Goal: Task Accomplishment & Management: Manage account settings

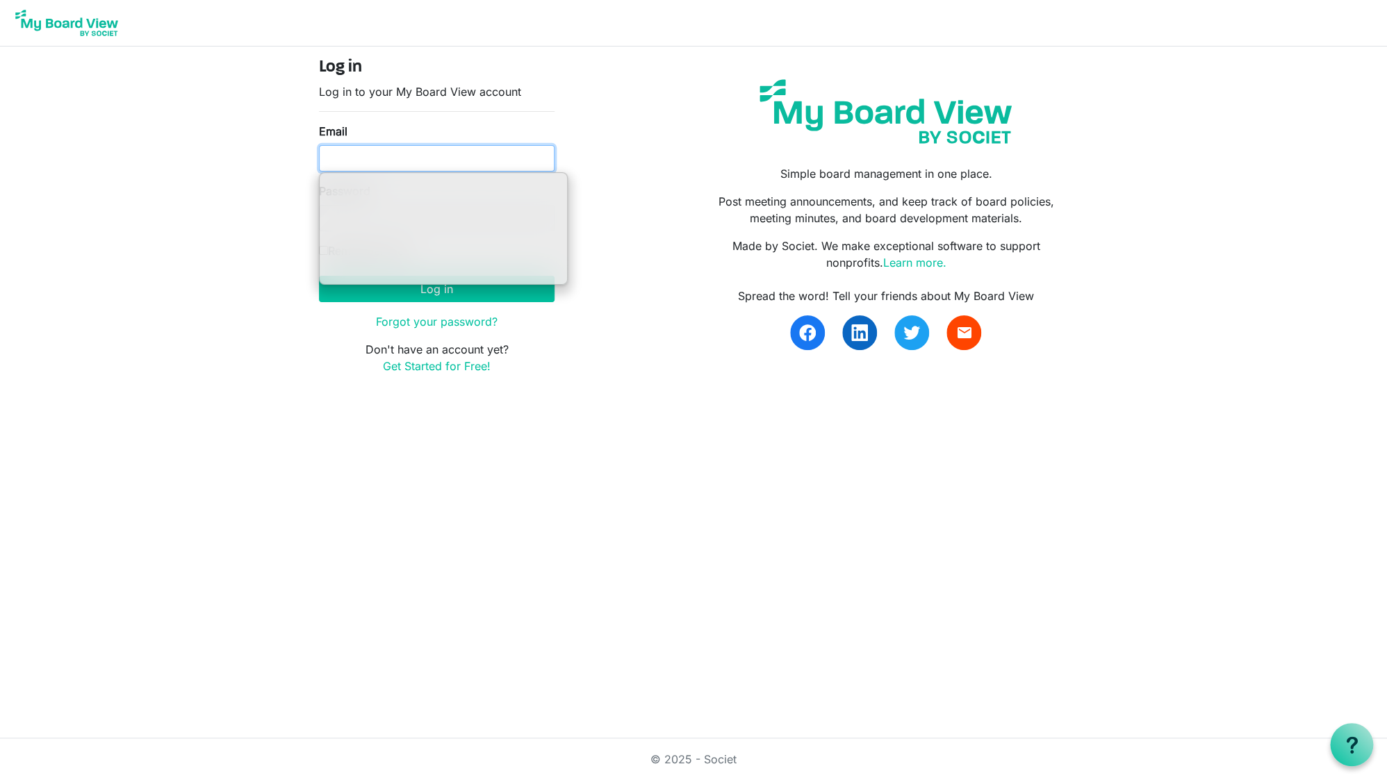
type input "[EMAIL_ADDRESS][DOMAIN_NAME]"
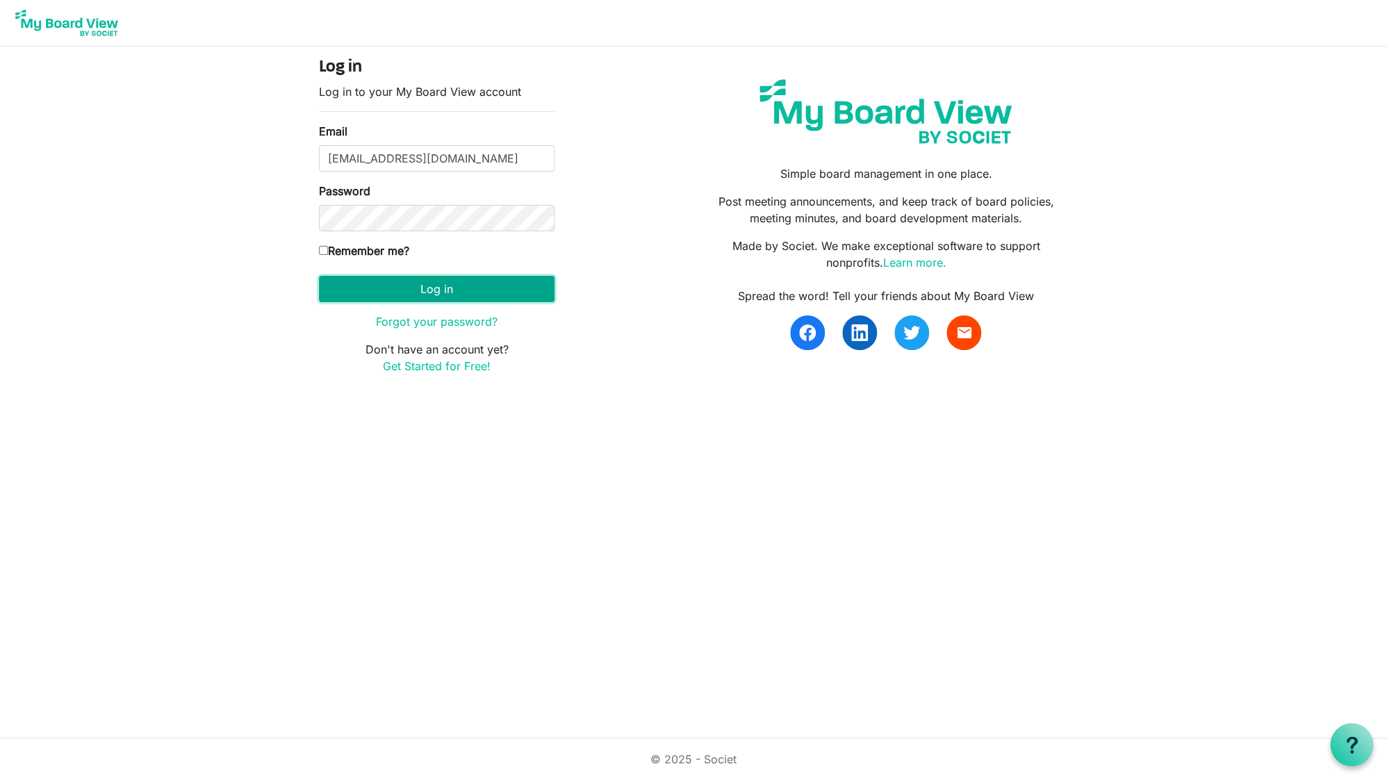
click at [445, 289] on button "Log in" at bounding box center [437, 289] width 236 height 26
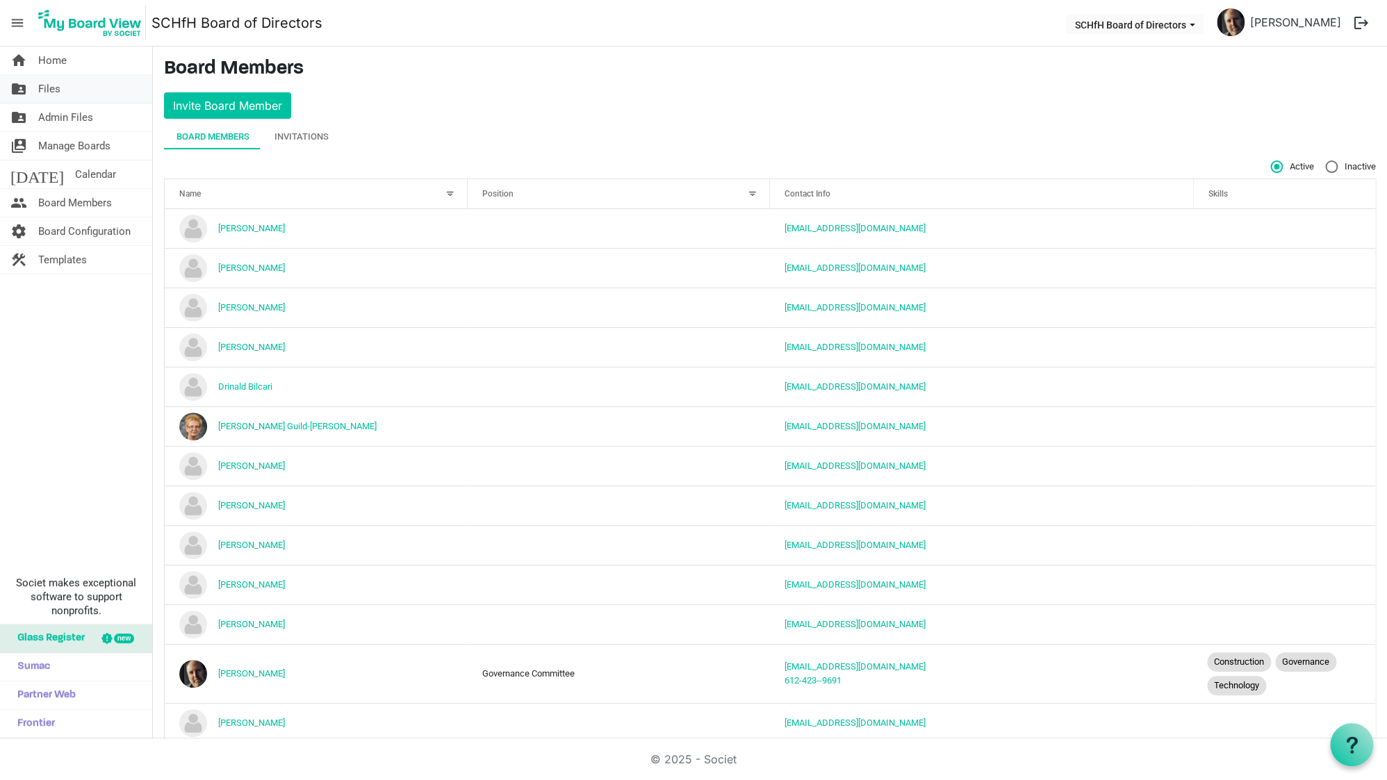
click at [61, 90] on link "folder_shared Files" at bounding box center [76, 89] width 152 height 28
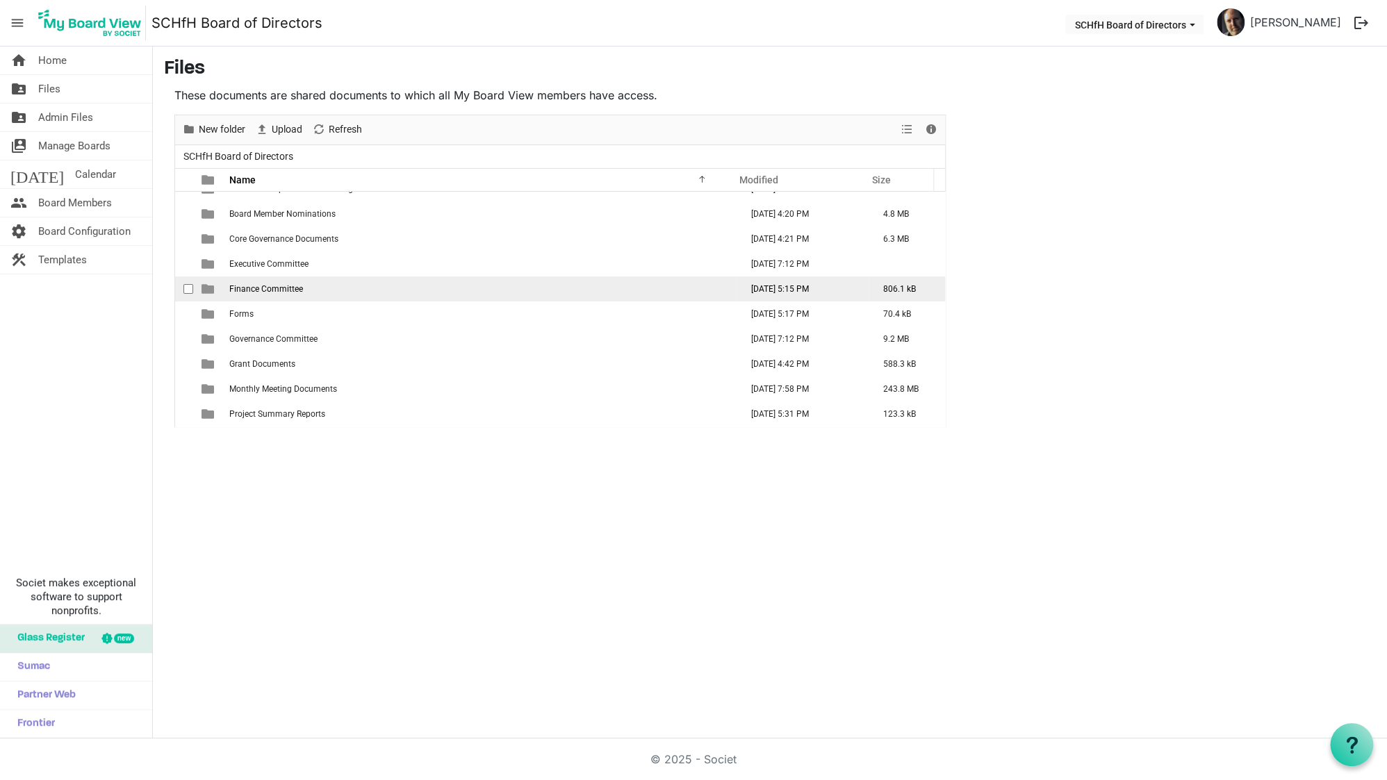
scroll to position [22, 0]
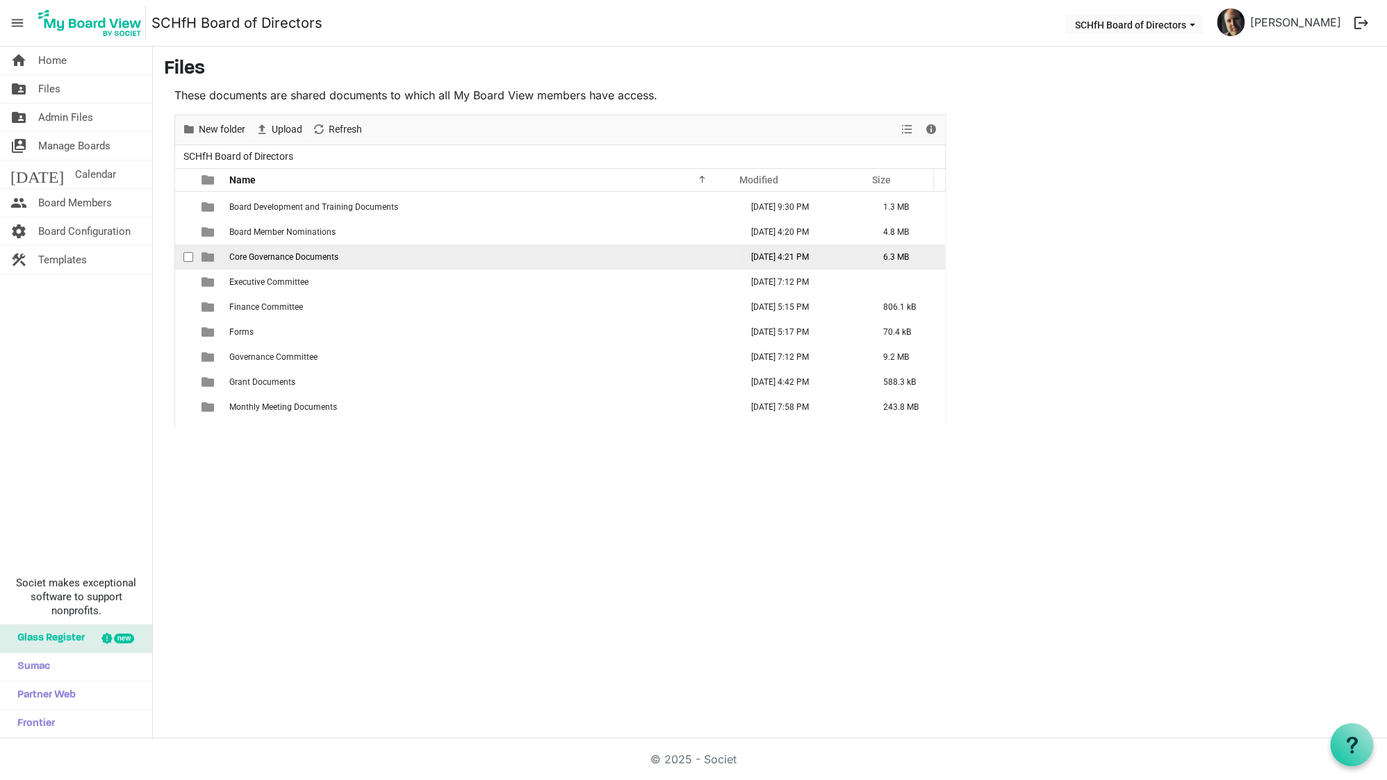
click at [278, 260] on span "Core Governance Documents" at bounding box center [283, 257] width 109 height 10
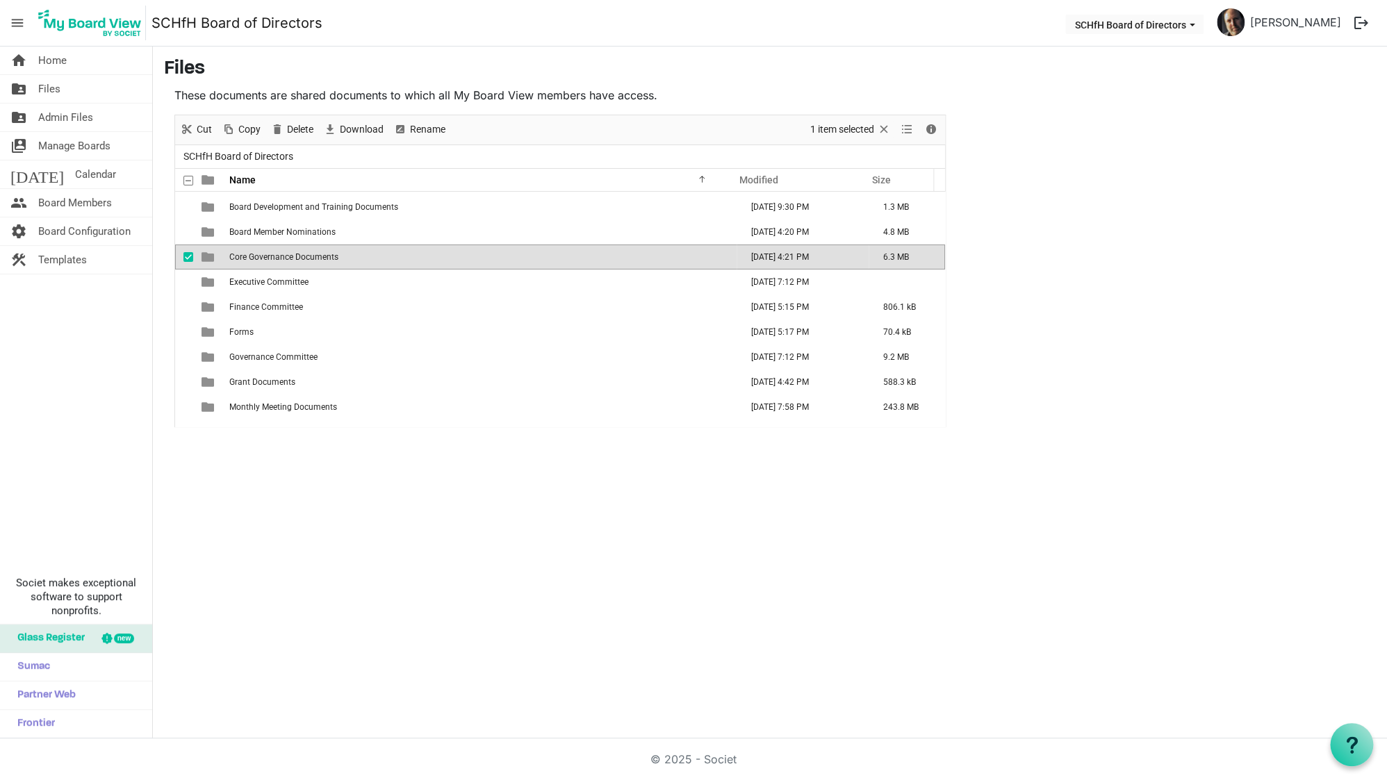
click at [278, 260] on span "Core Governance Documents" at bounding box center [283, 257] width 109 height 10
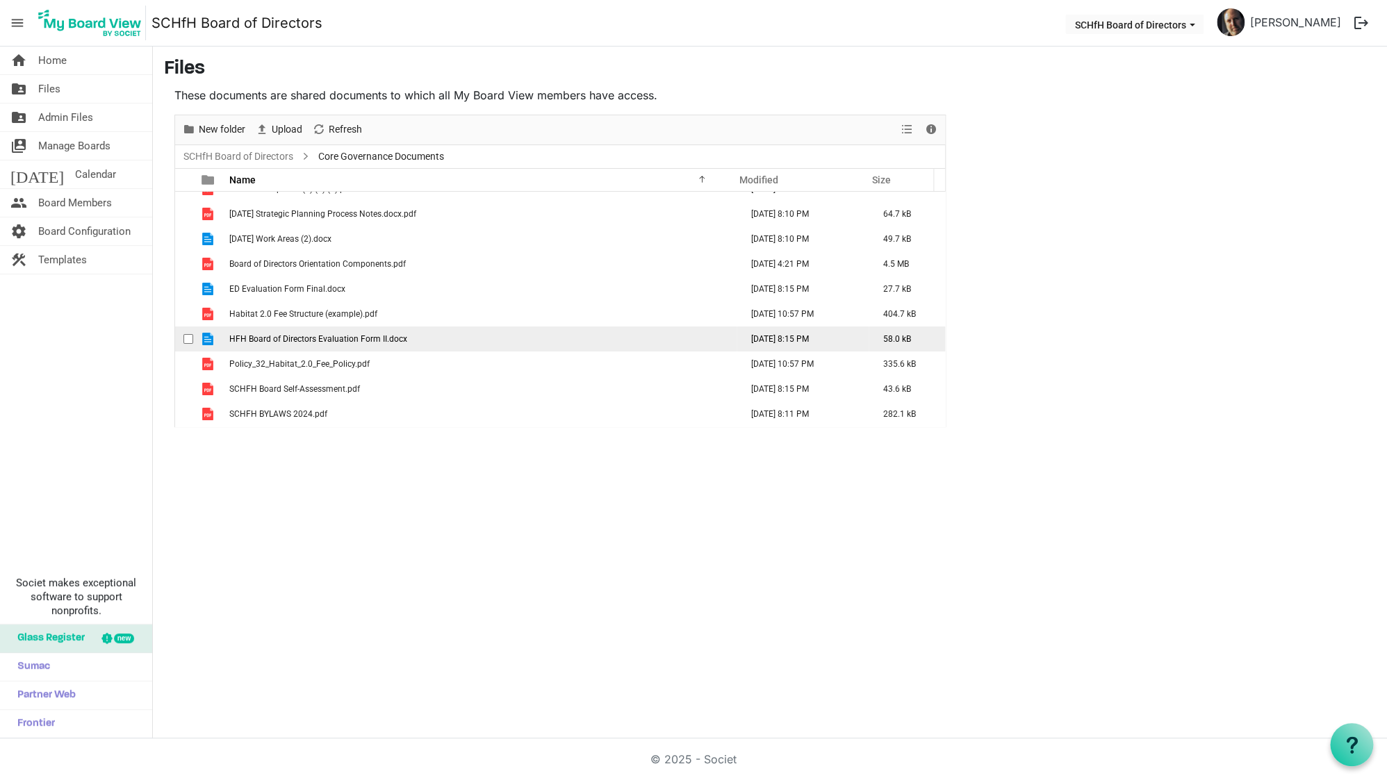
scroll to position [0, 0]
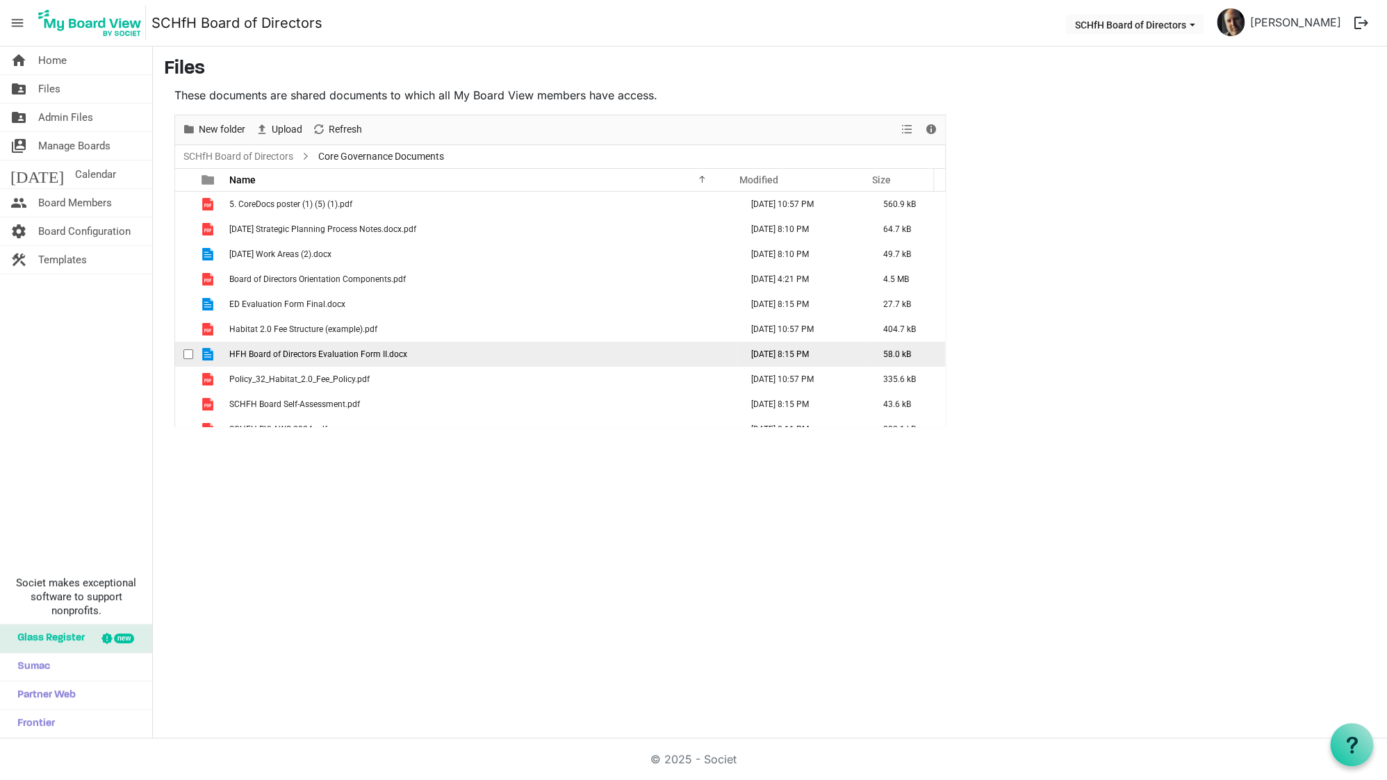
click at [509, 334] on td "Habitat 2.0 Fee Structure (example).pdf" at bounding box center [481, 329] width 512 height 25
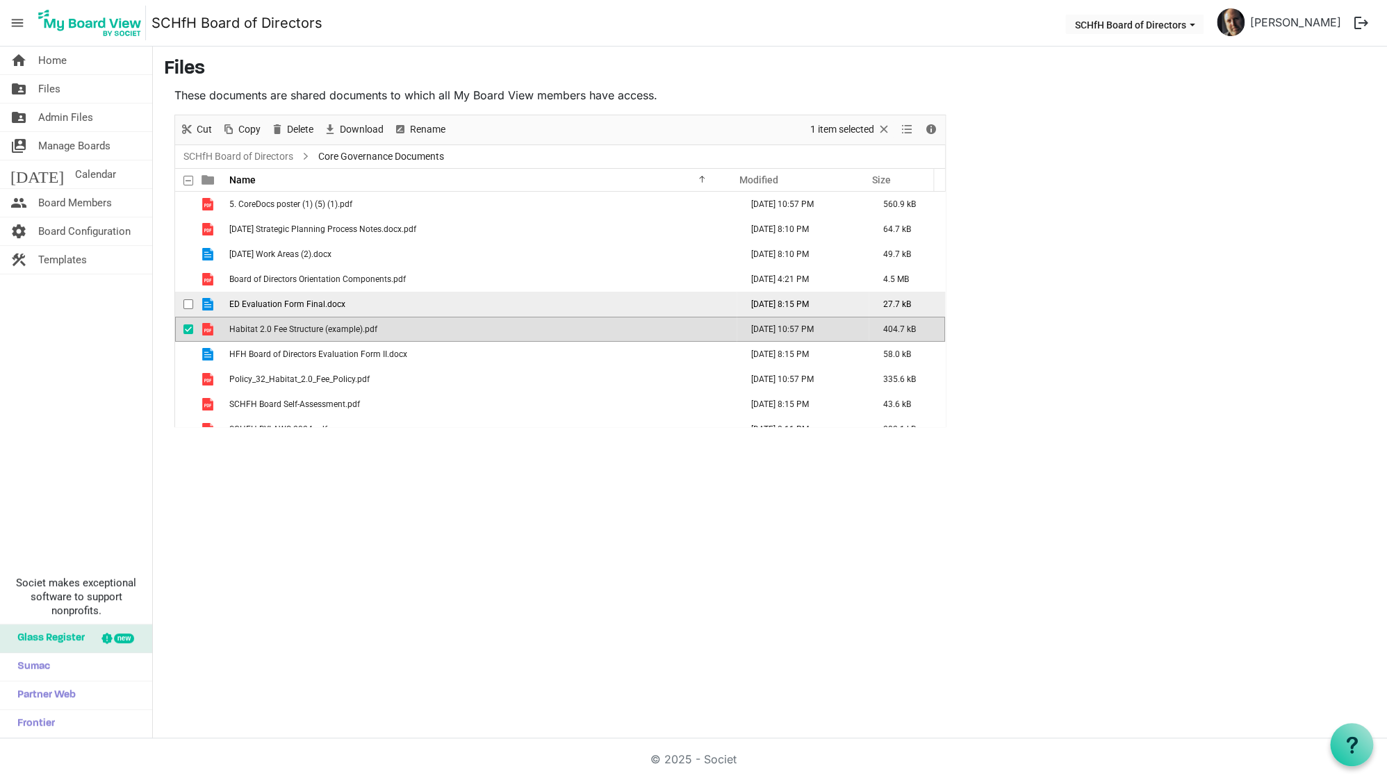
scroll to position [15, 0]
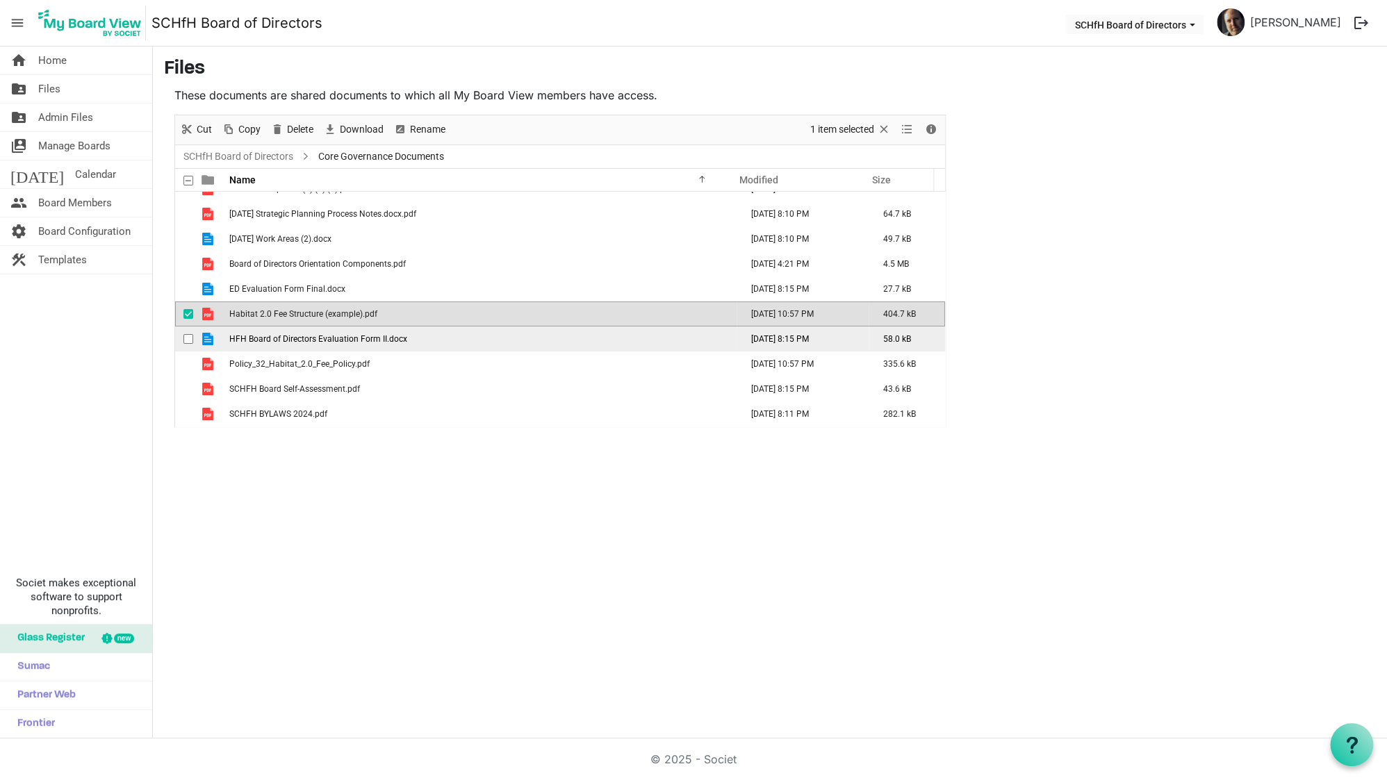
click at [313, 336] on span "HFH Board of Directors Evaluation Form II.docx" at bounding box center [318, 339] width 178 height 10
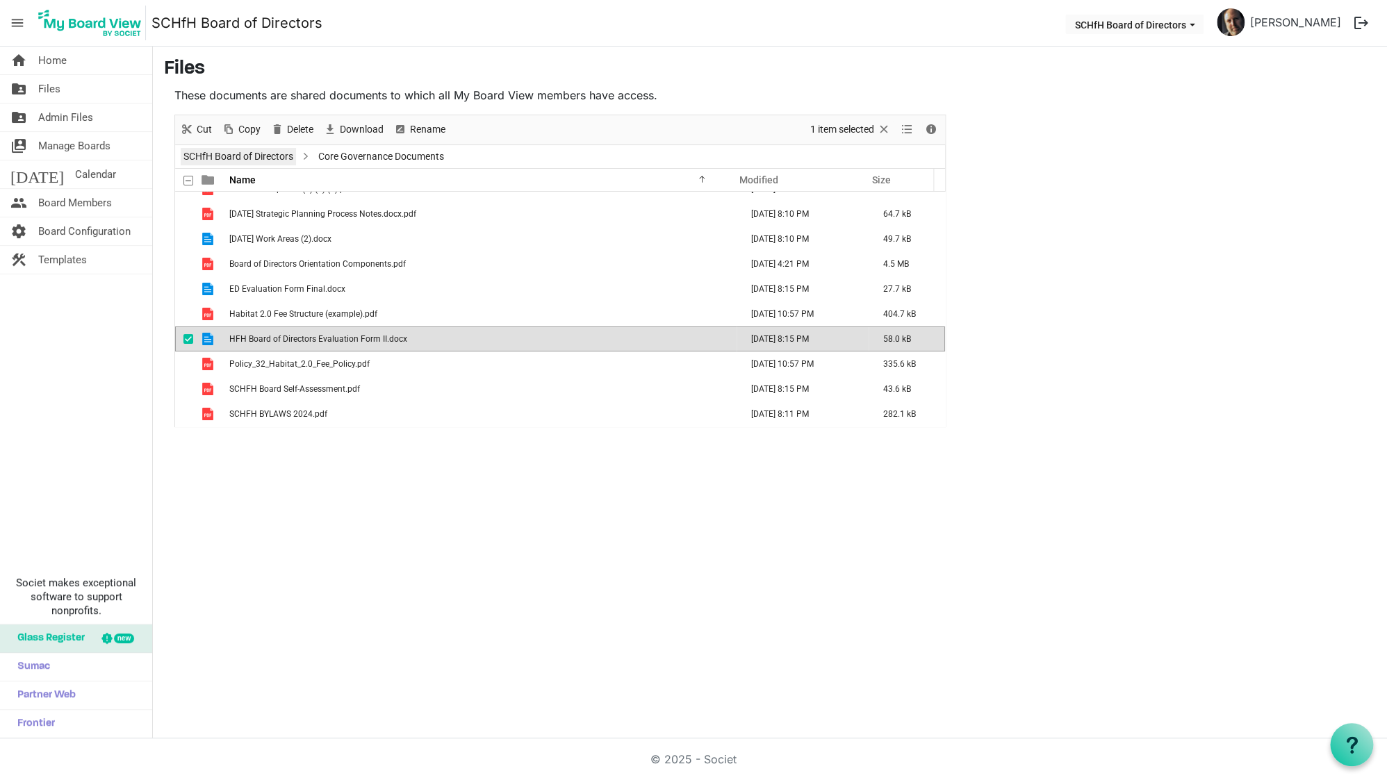
click at [265, 153] on link "SCHfH Board of Directors" at bounding box center [238, 156] width 115 height 17
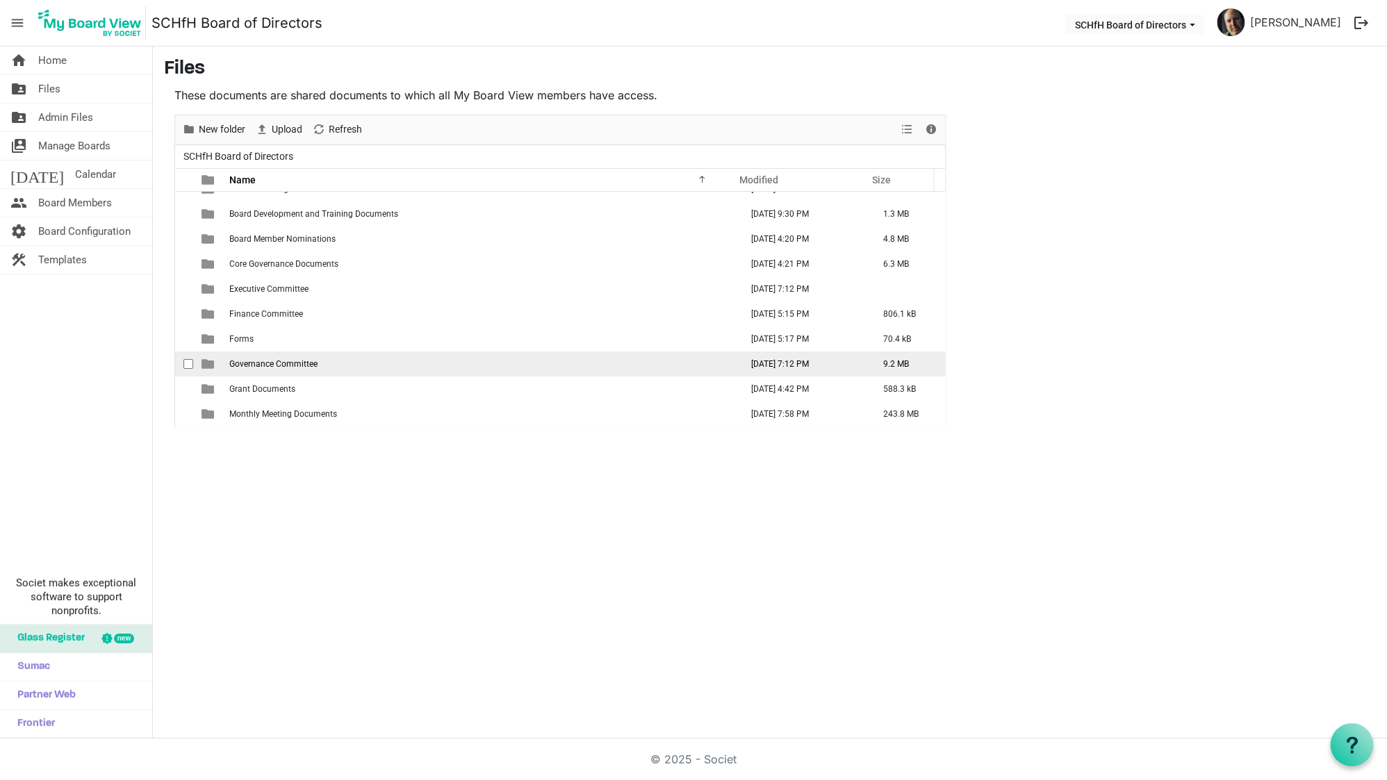
click at [287, 364] on span "Governance Committee" at bounding box center [273, 364] width 88 height 10
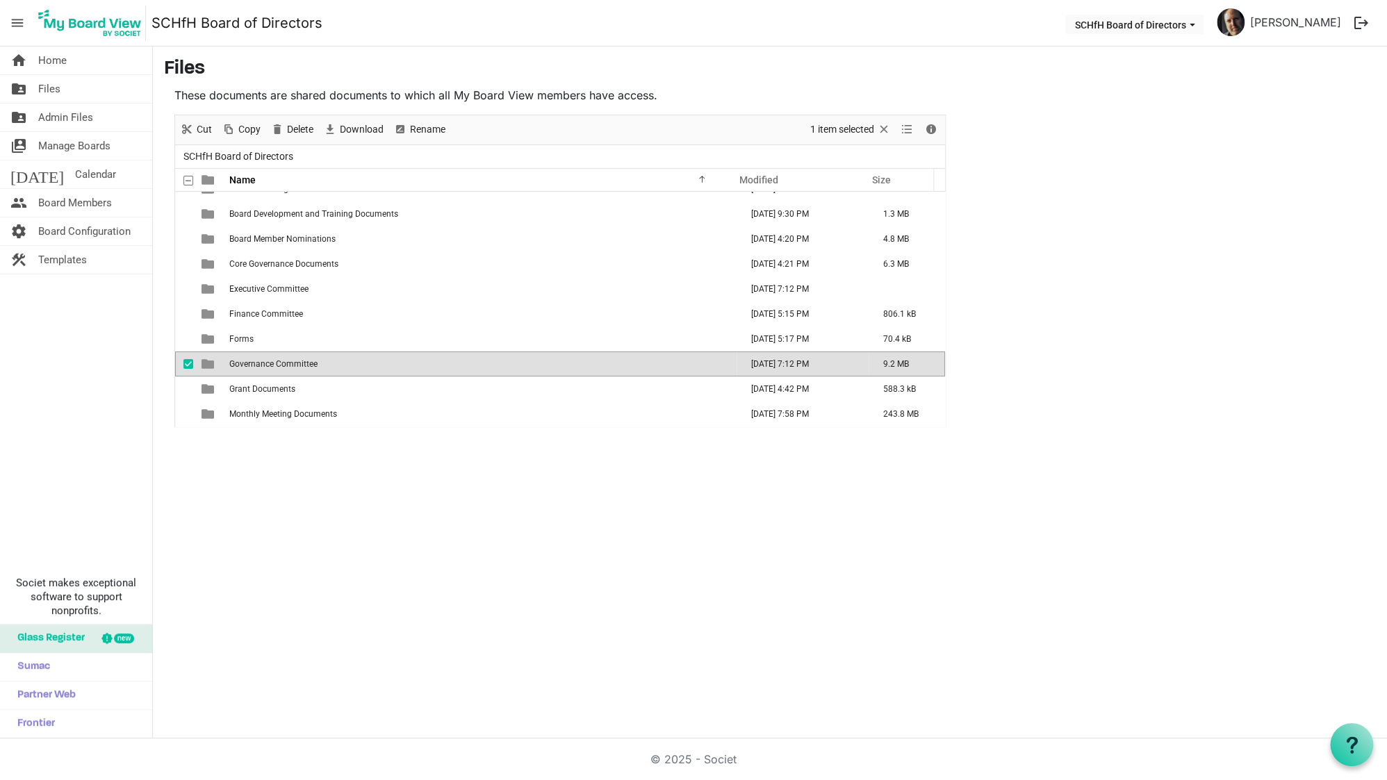
click at [287, 363] on span "Governance Committee" at bounding box center [273, 364] width 88 height 10
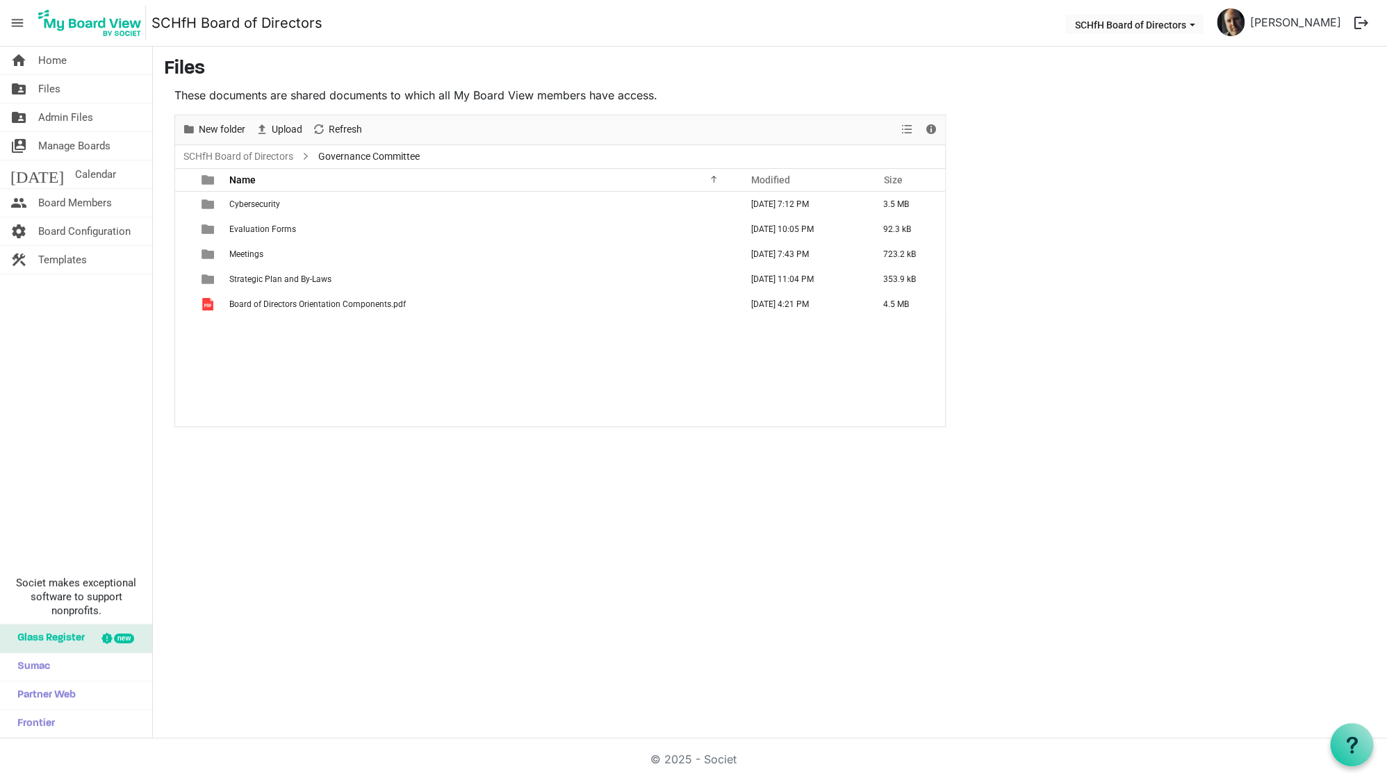
scroll to position [0, 0]
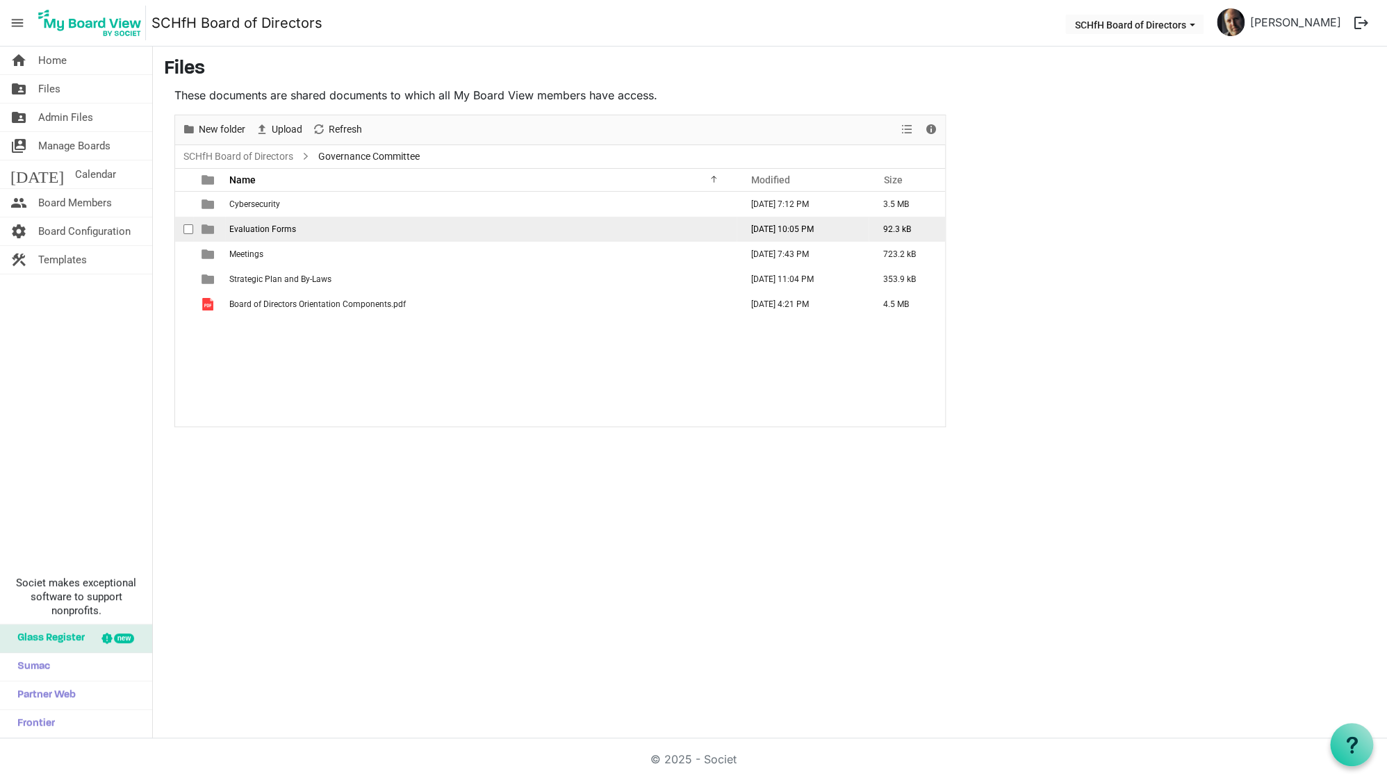
click at [258, 232] on span "Evaluation Forms" at bounding box center [262, 229] width 67 height 10
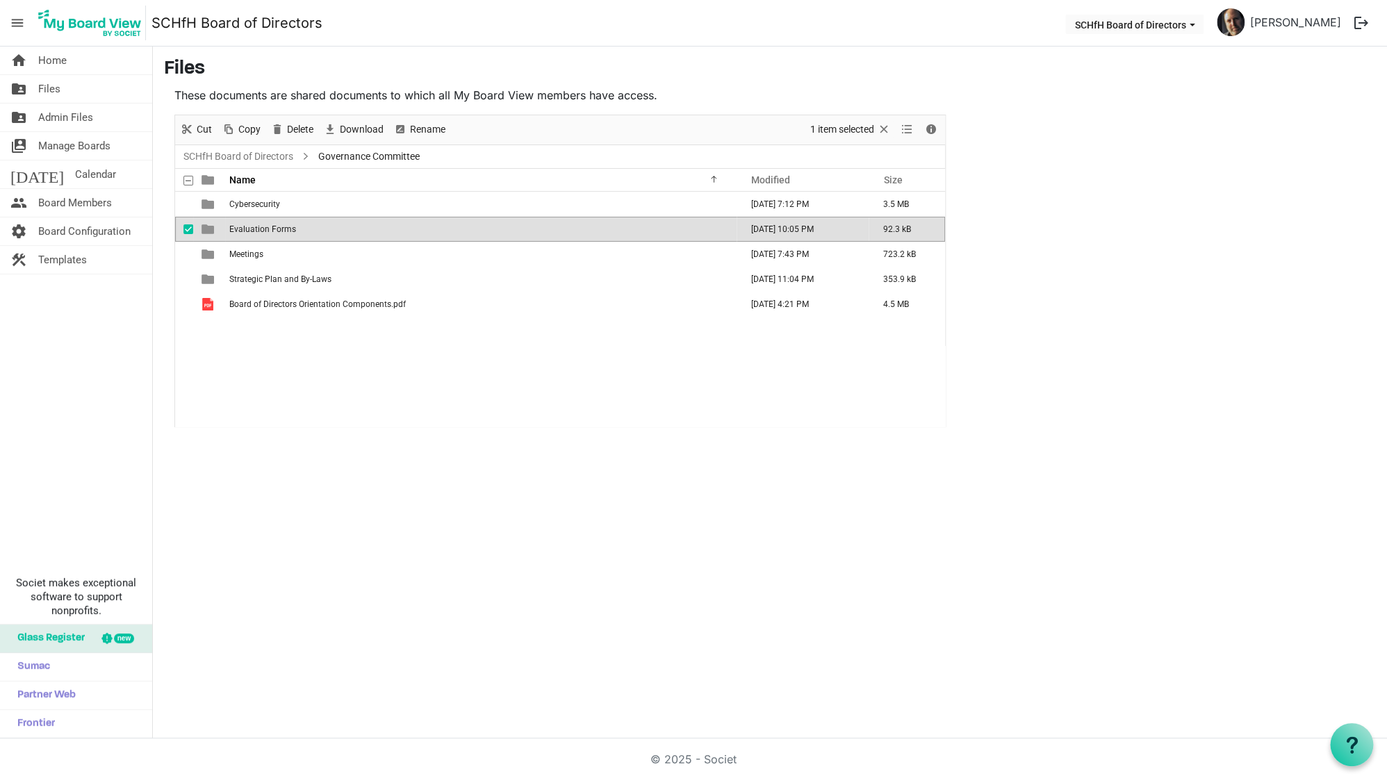
click at [258, 232] on span "Evaluation Forms" at bounding box center [262, 229] width 67 height 10
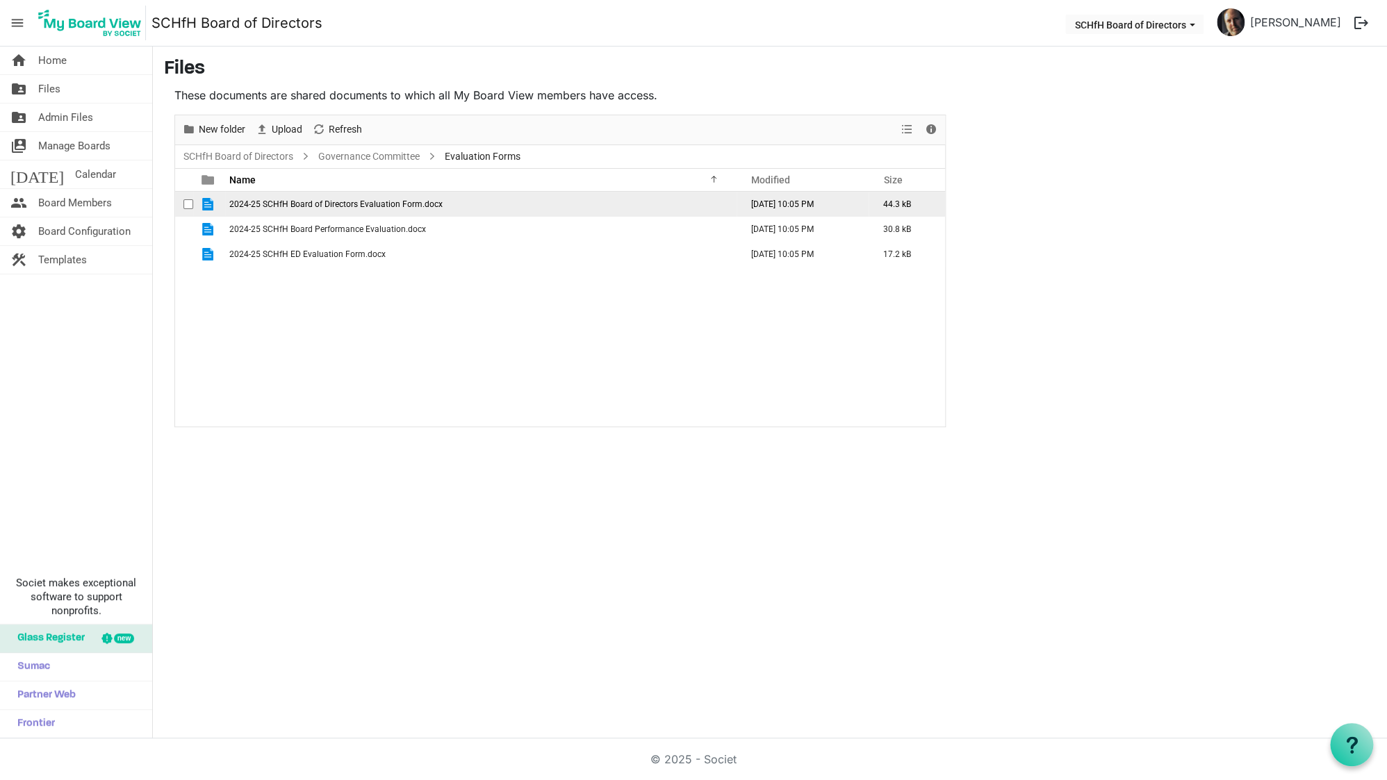
click at [188, 202] on span "checkbox" at bounding box center [188, 204] width 10 height 10
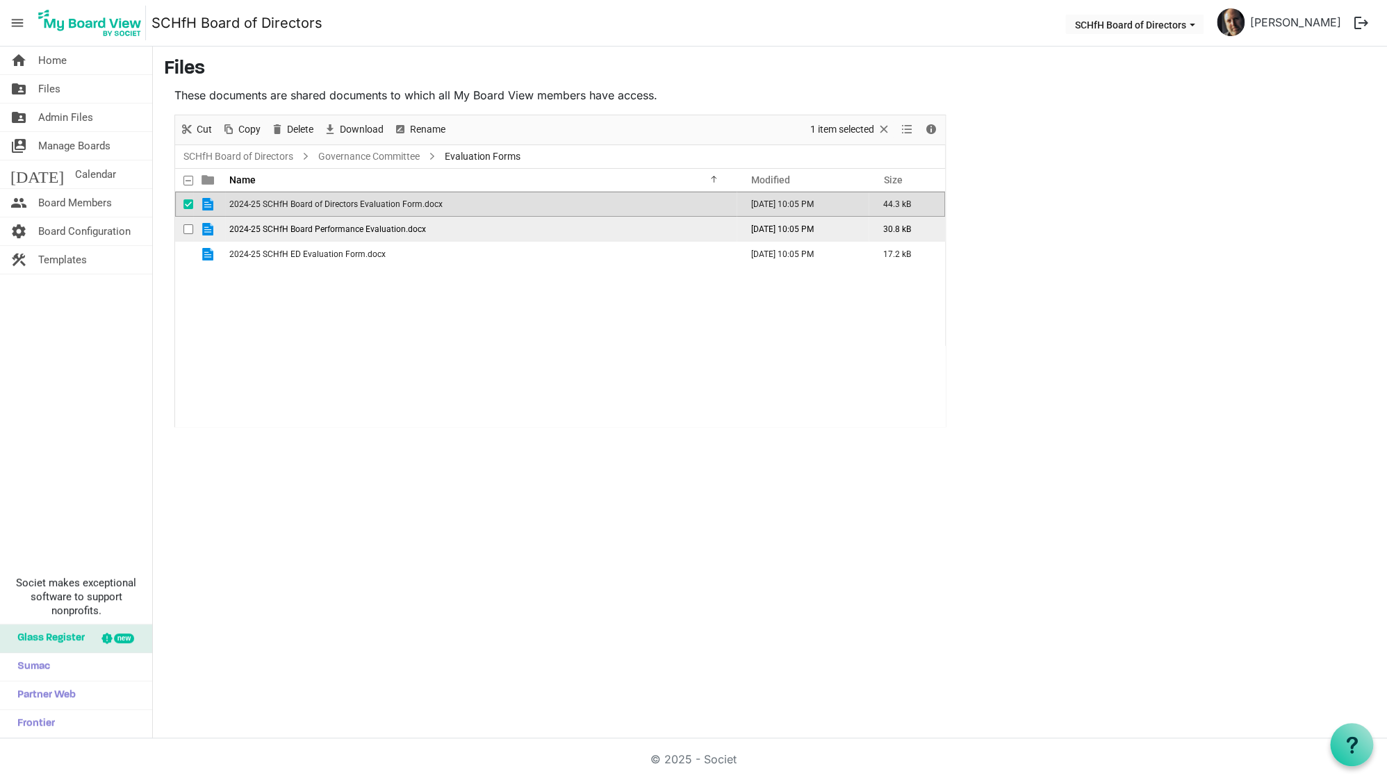
click at [189, 233] on span "checkbox" at bounding box center [188, 229] width 10 height 10
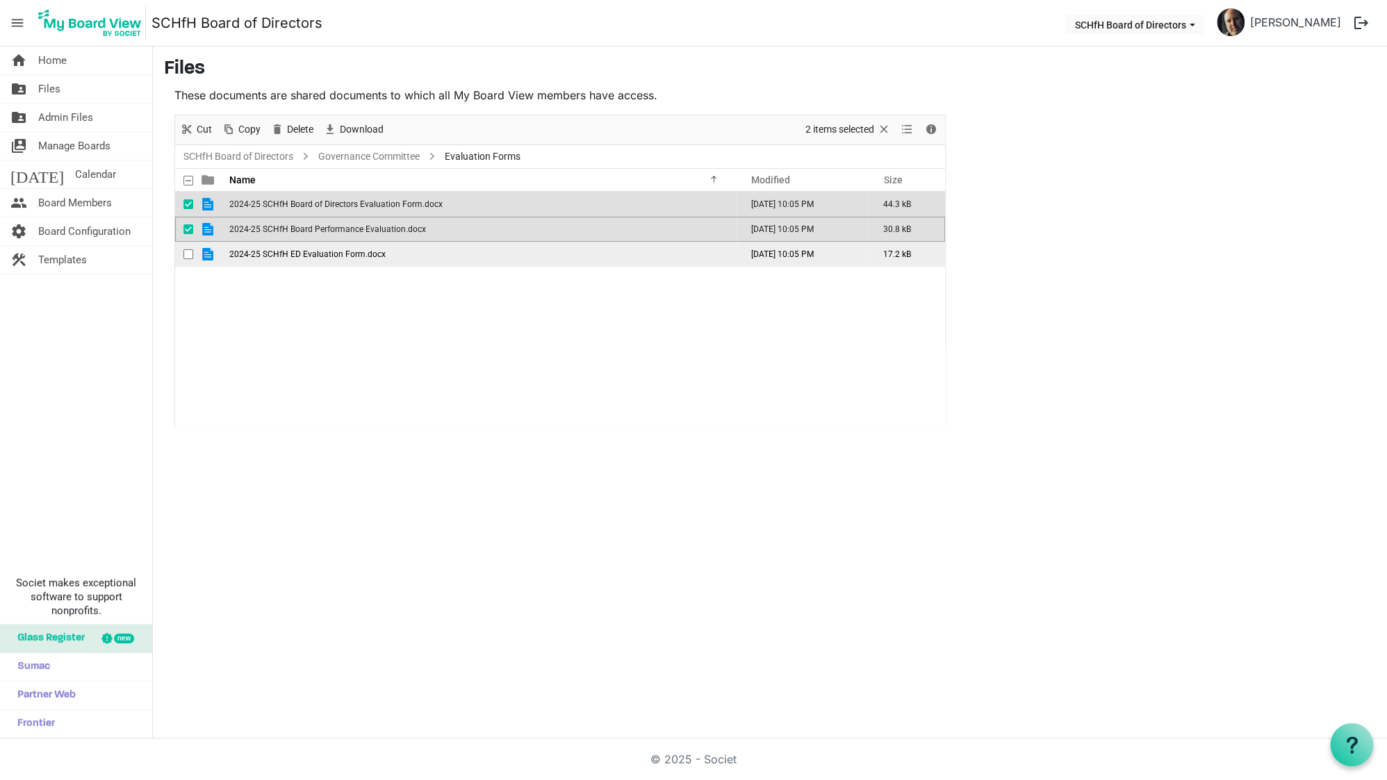
click at [190, 252] on span "checkbox" at bounding box center [188, 255] width 10 height 10
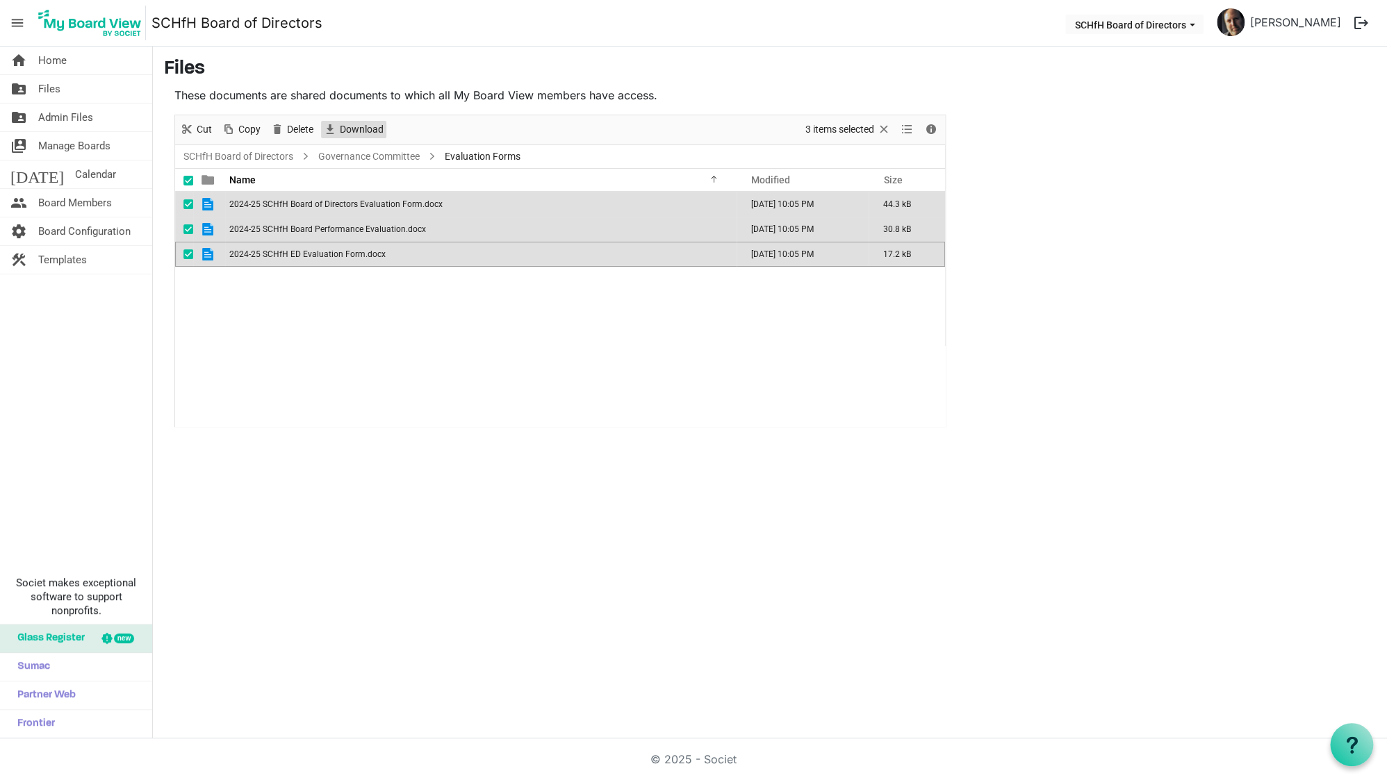
click at [363, 127] on span "Download" at bounding box center [361, 129] width 47 height 17
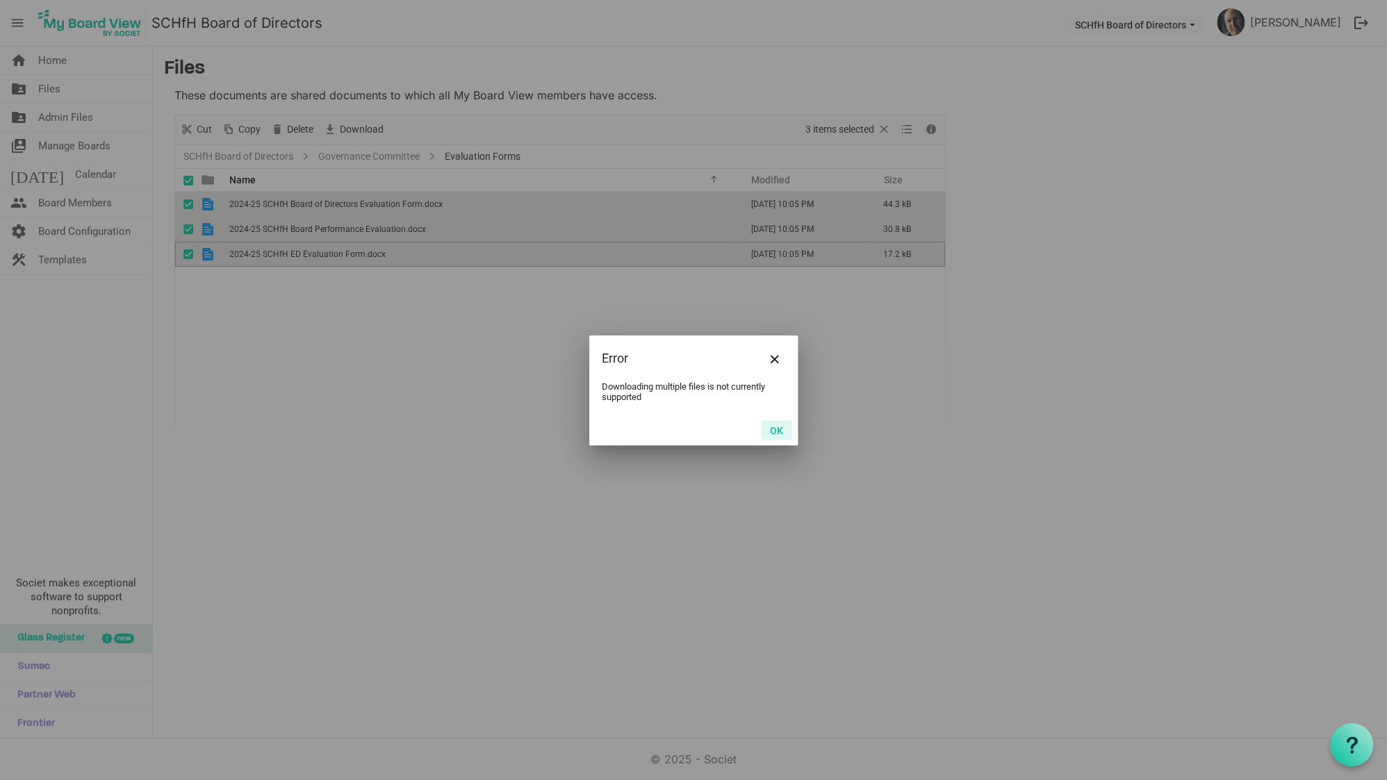
click at [776, 429] on button "OK" at bounding box center [776, 429] width 31 height 19
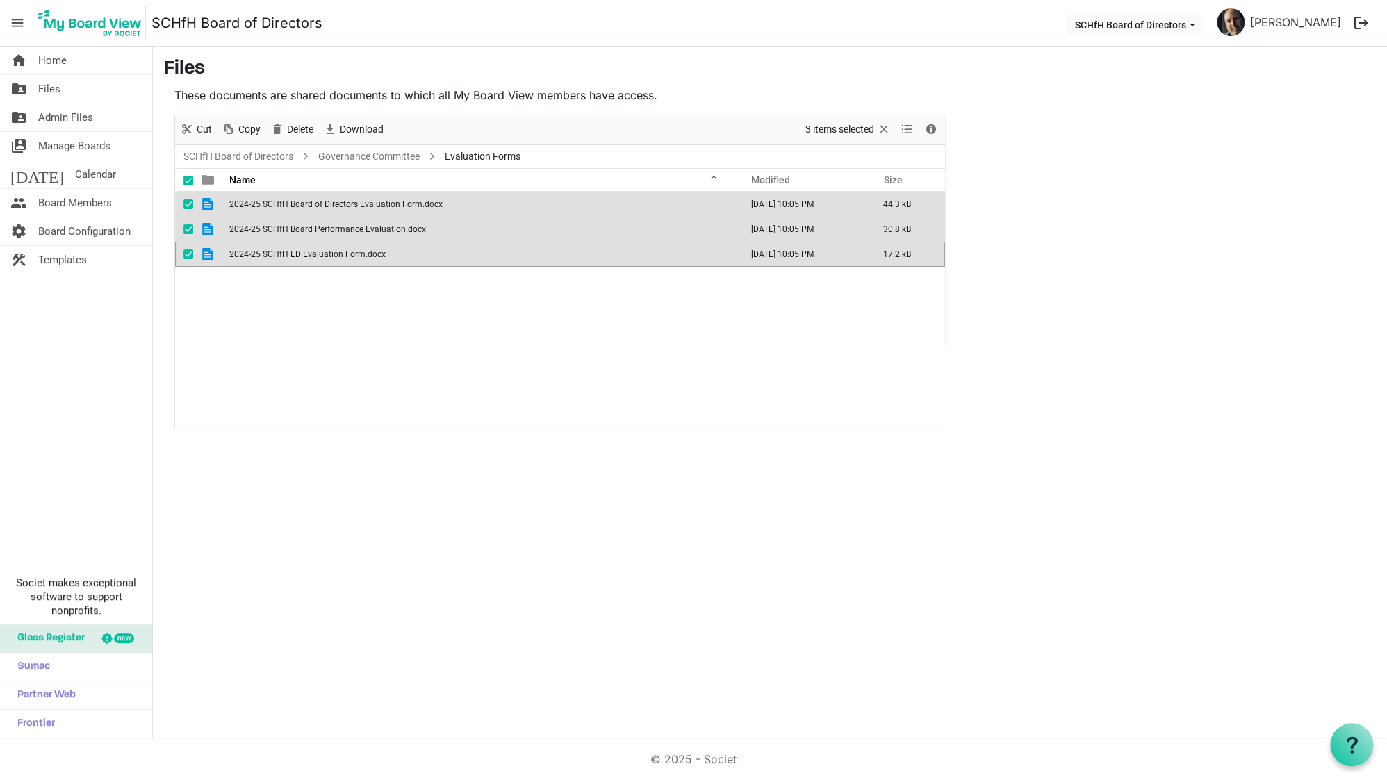
click at [370, 306] on div "2024-25 SCHfH Board of Directors Evaluation Form.docx March 12, 2025 10:05 PM 4…" at bounding box center [560, 309] width 770 height 235
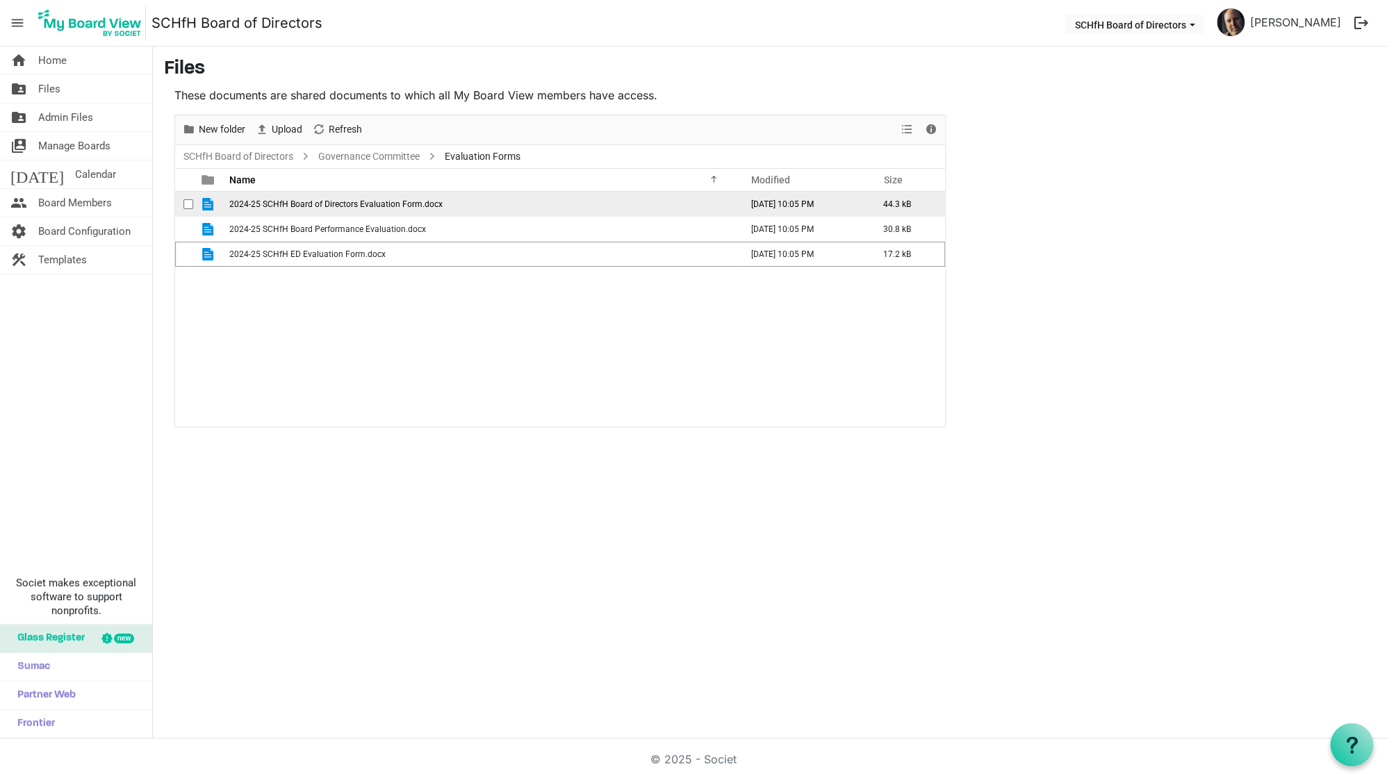
click at [301, 204] on span "2024-25 SCHfH Board of Directors Evaluation Form.docx" at bounding box center [335, 204] width 213 height 10
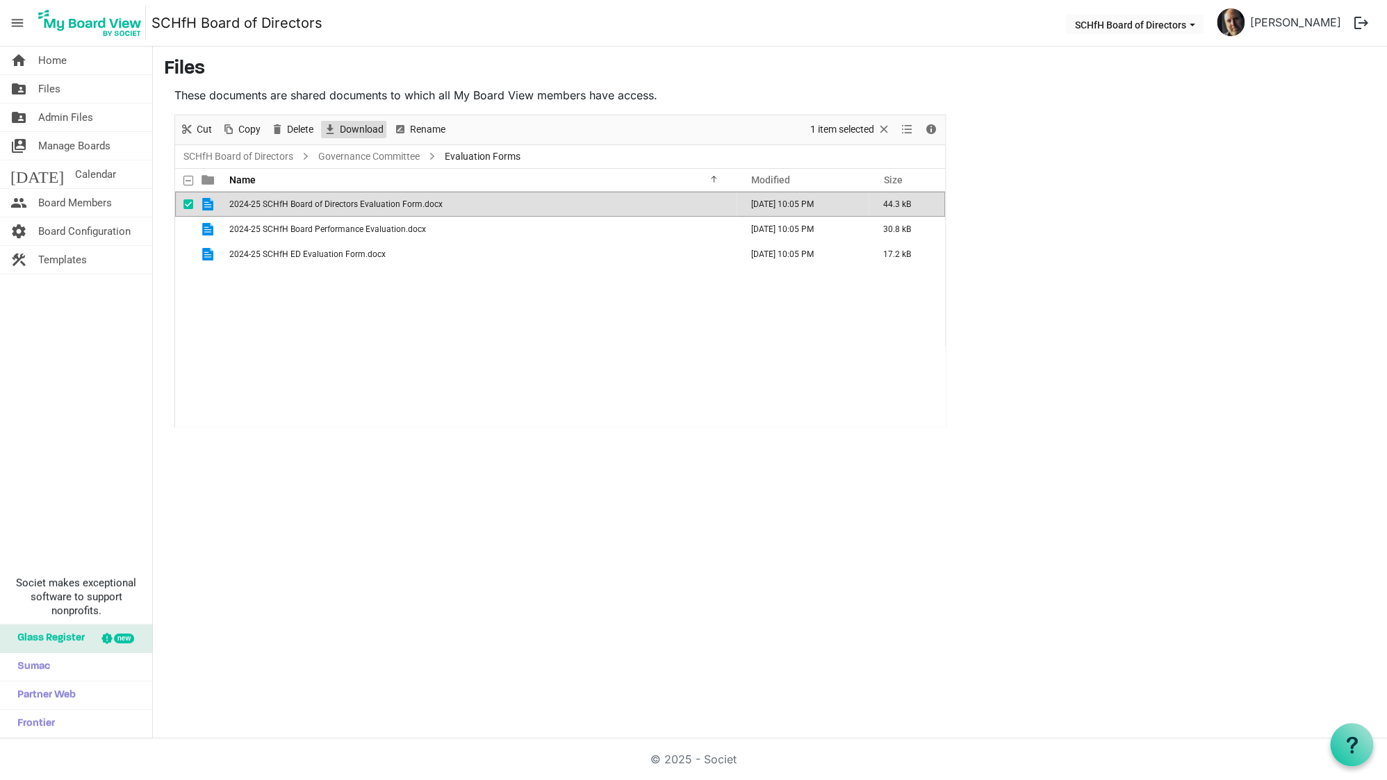
click at [348, 123] on span "Download" at bounding box center [361, 129] width 47 height 17
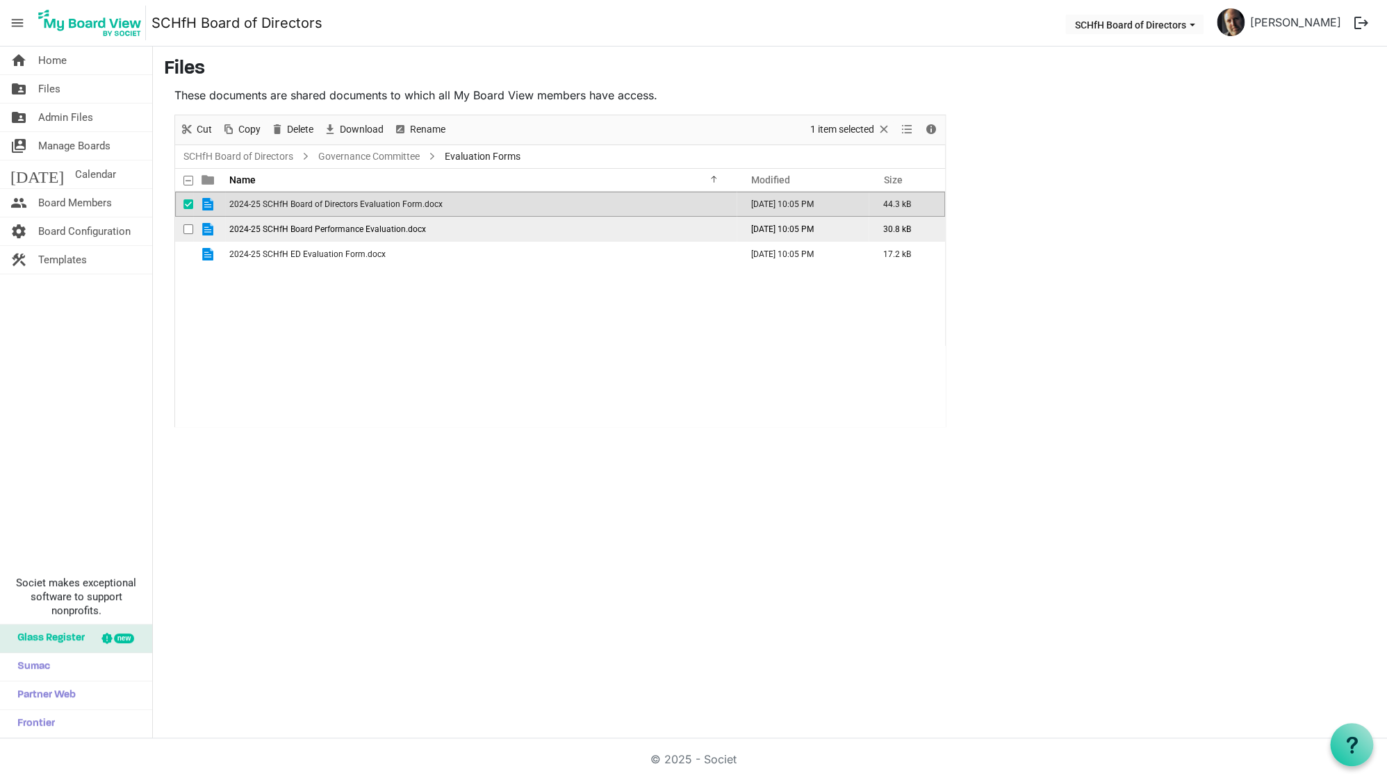
click at [323, 231] on span "2024-25 SCHfH Board Performance Evaluation.docx" at bounding box center [327, 229] width 197 height 10
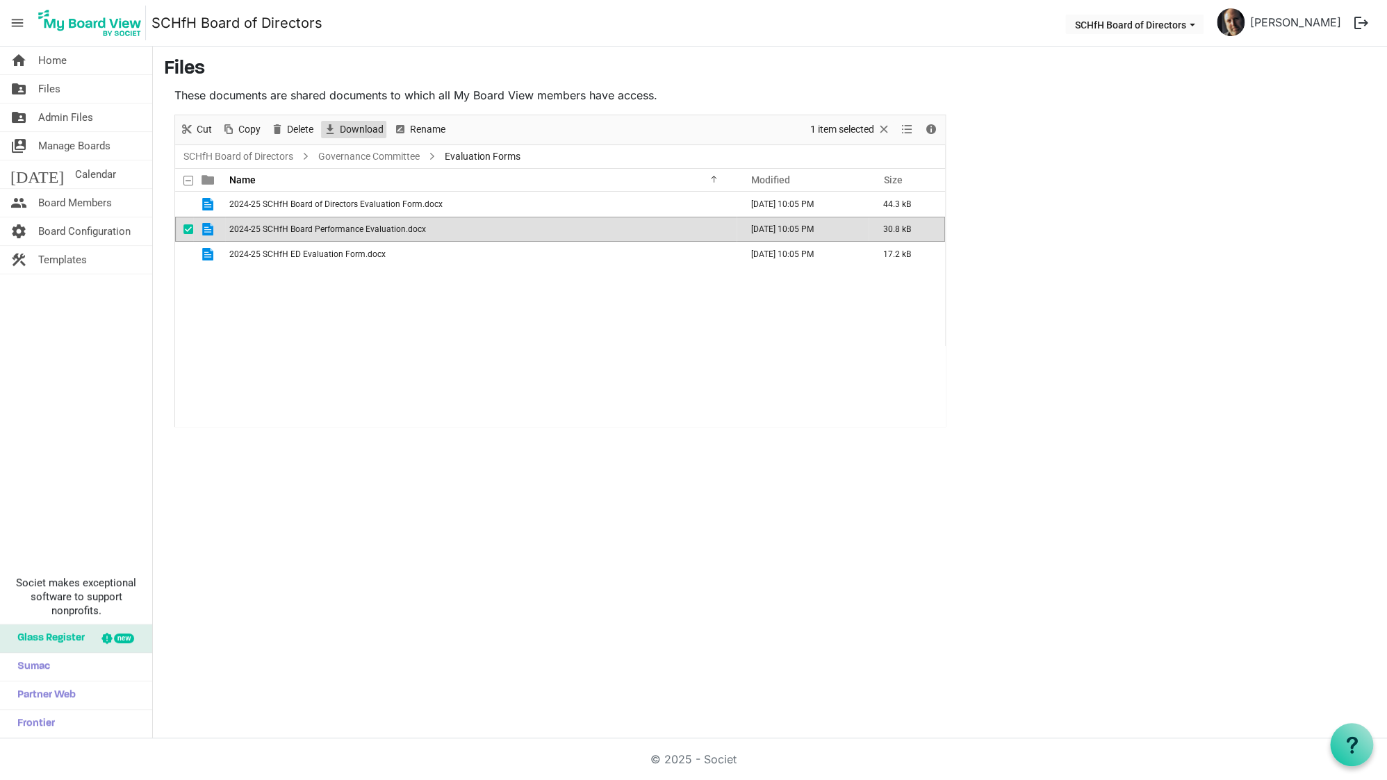
click at [362, 133] on span "Download" at bounding box center [361, 129] width 47 height 17
click at [343, 257] on span "2024-25 SCHfH ED Evaluation Form.docx" at bounding box center [307, 255] width 156 height 10
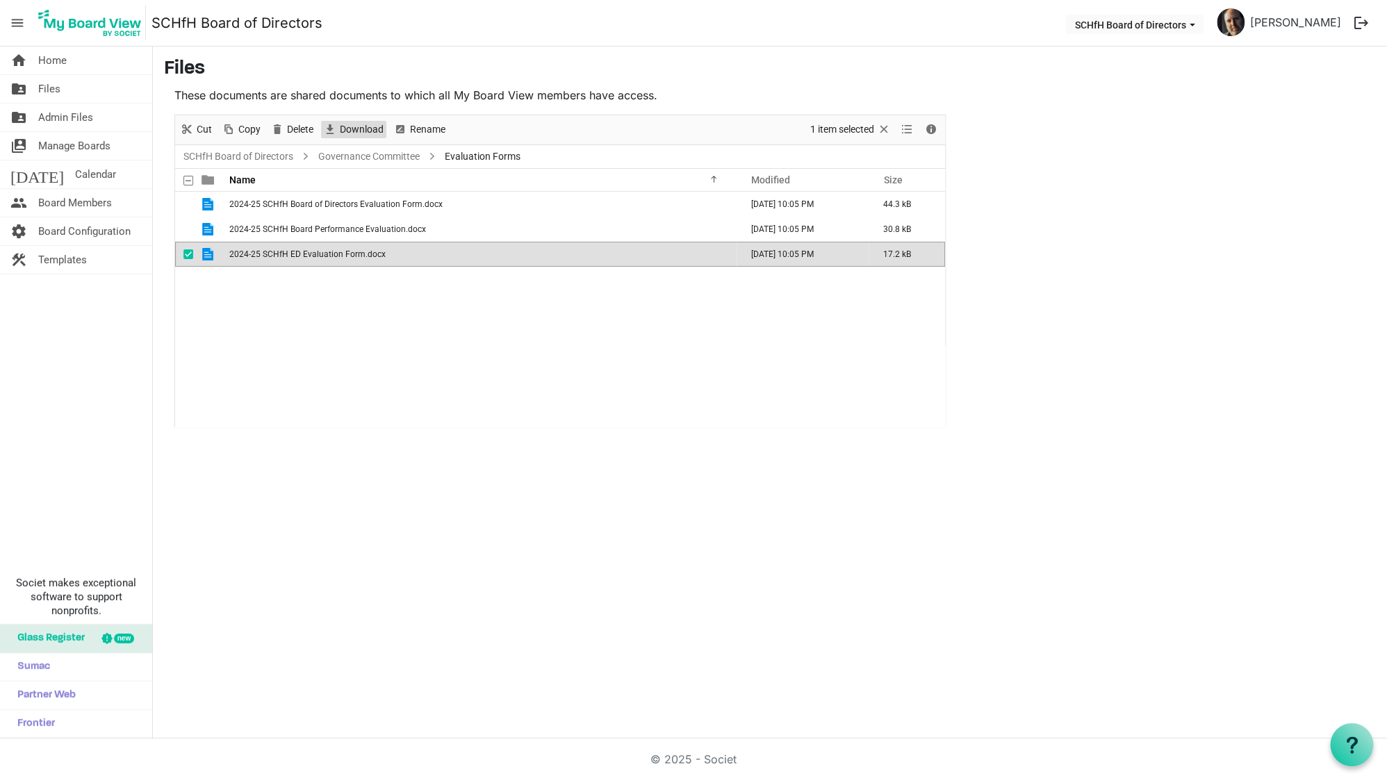
click at [361, 133] on span "Download" at bounding box center [361, 129] width 47 height 17
click at [275, 159] on link "SCHfH Board of Directors" at bounding box center [238, 156] width 115 height 17
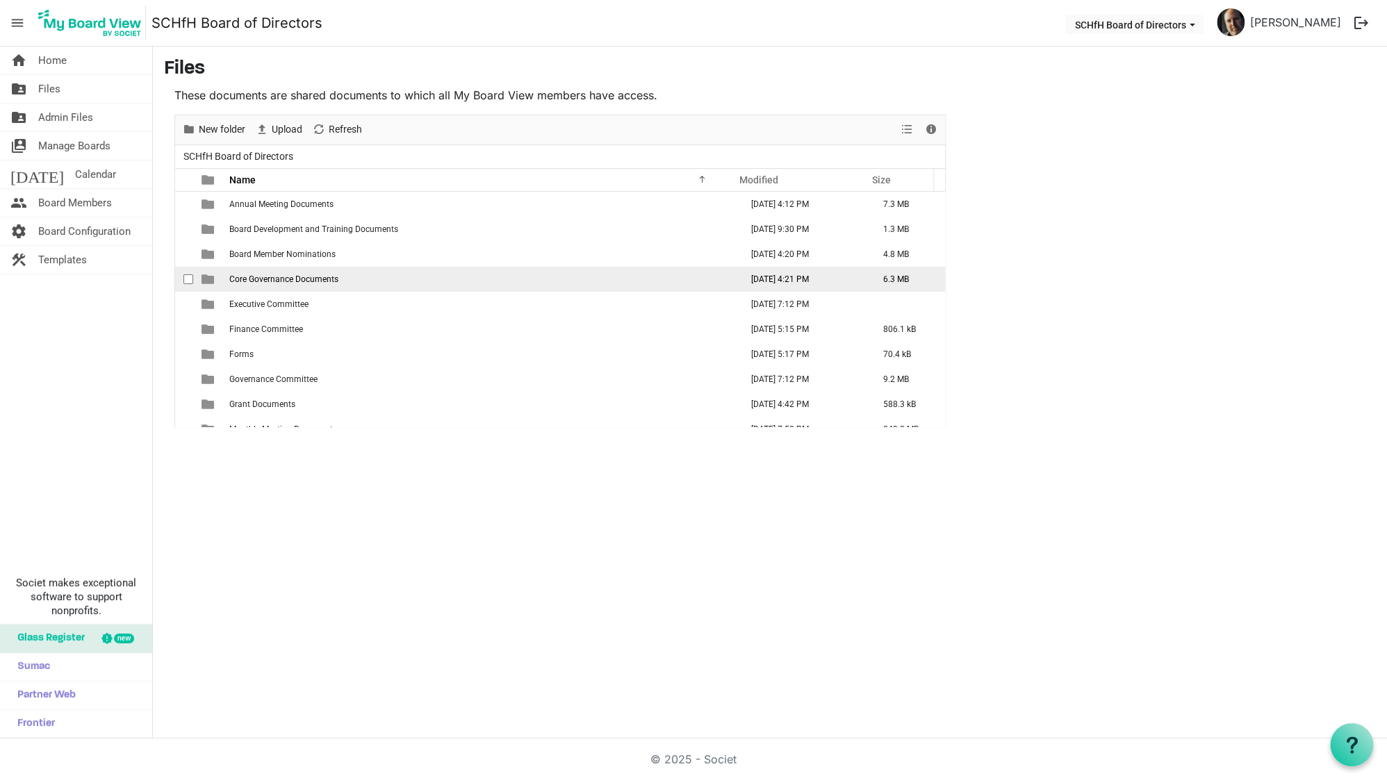
click at [293, 281] on span "Core Governance Documents" at bounding box center [283, 280] width 109 height 10
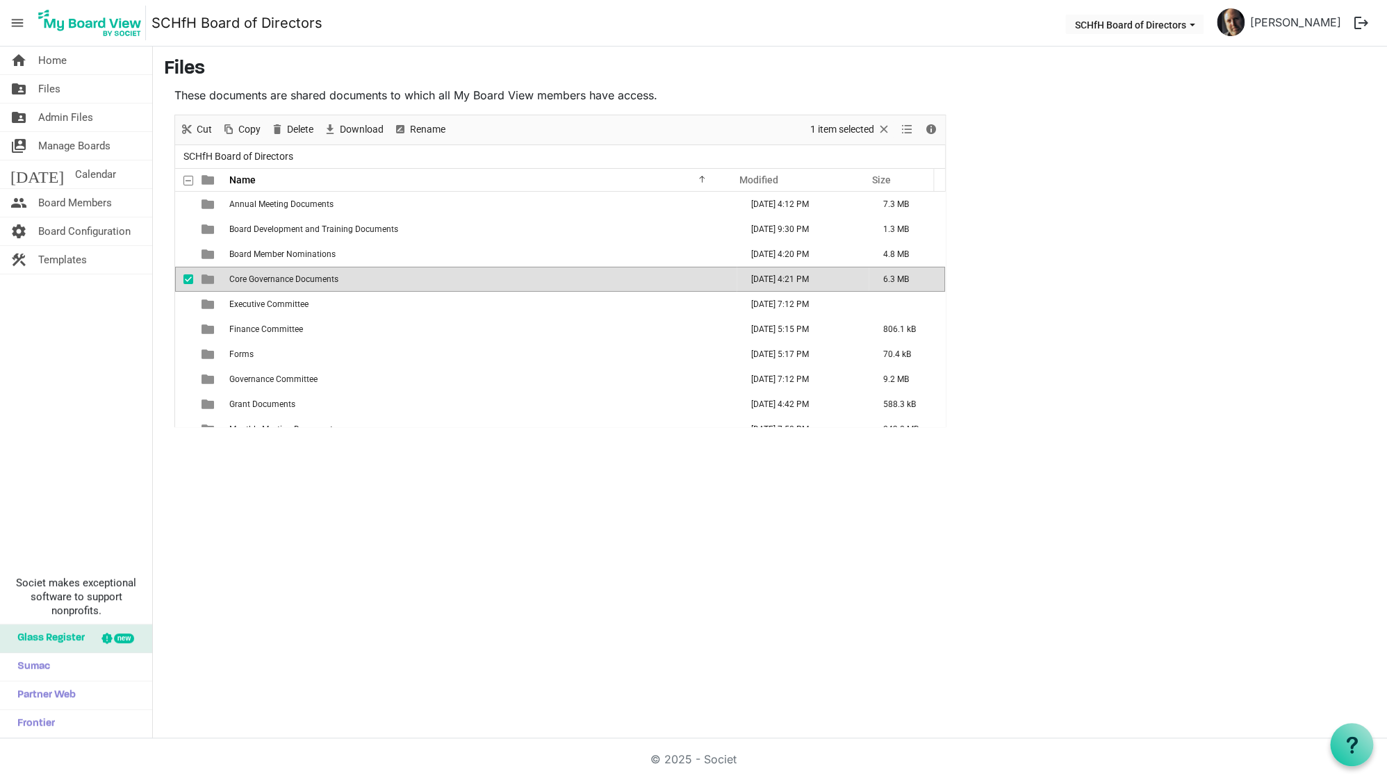
click at [293, 281] on span "Core Governance Documents" at bounding box center [283, 280] width 109 height 10
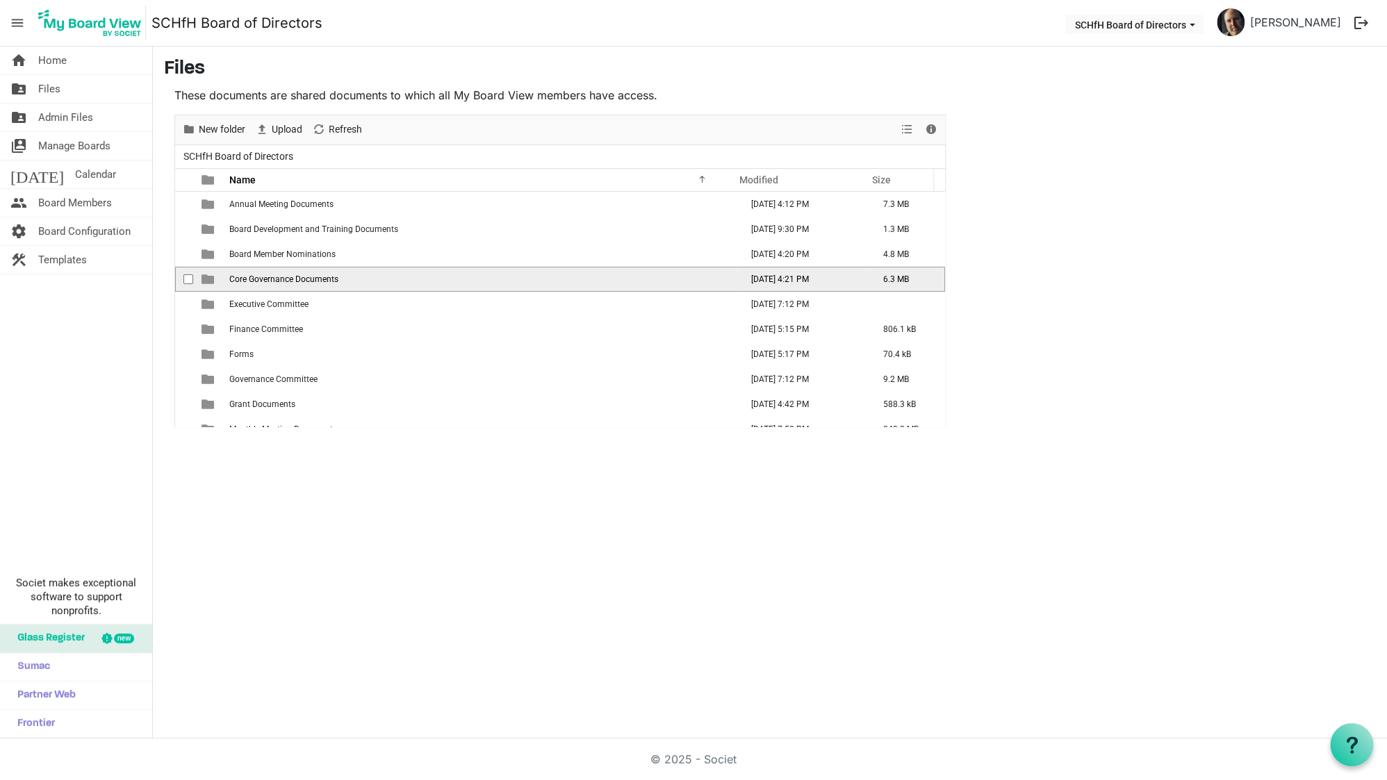
click at [293, 281] on span "Core Governance Documents" at bounding box center [283, 280] width 109 height 10
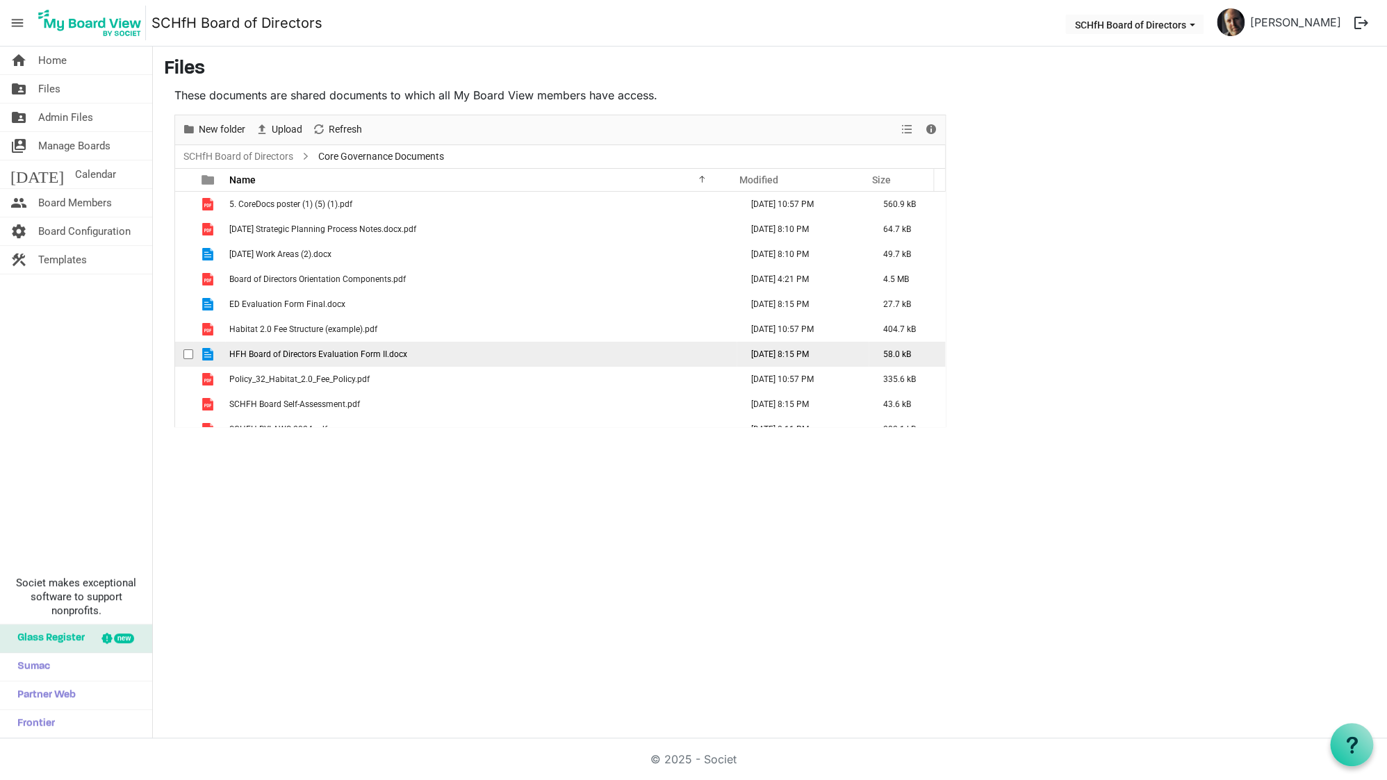
click at [184, 356] on span "checkbox" at bounding box center [188, 355] width 10 height 10
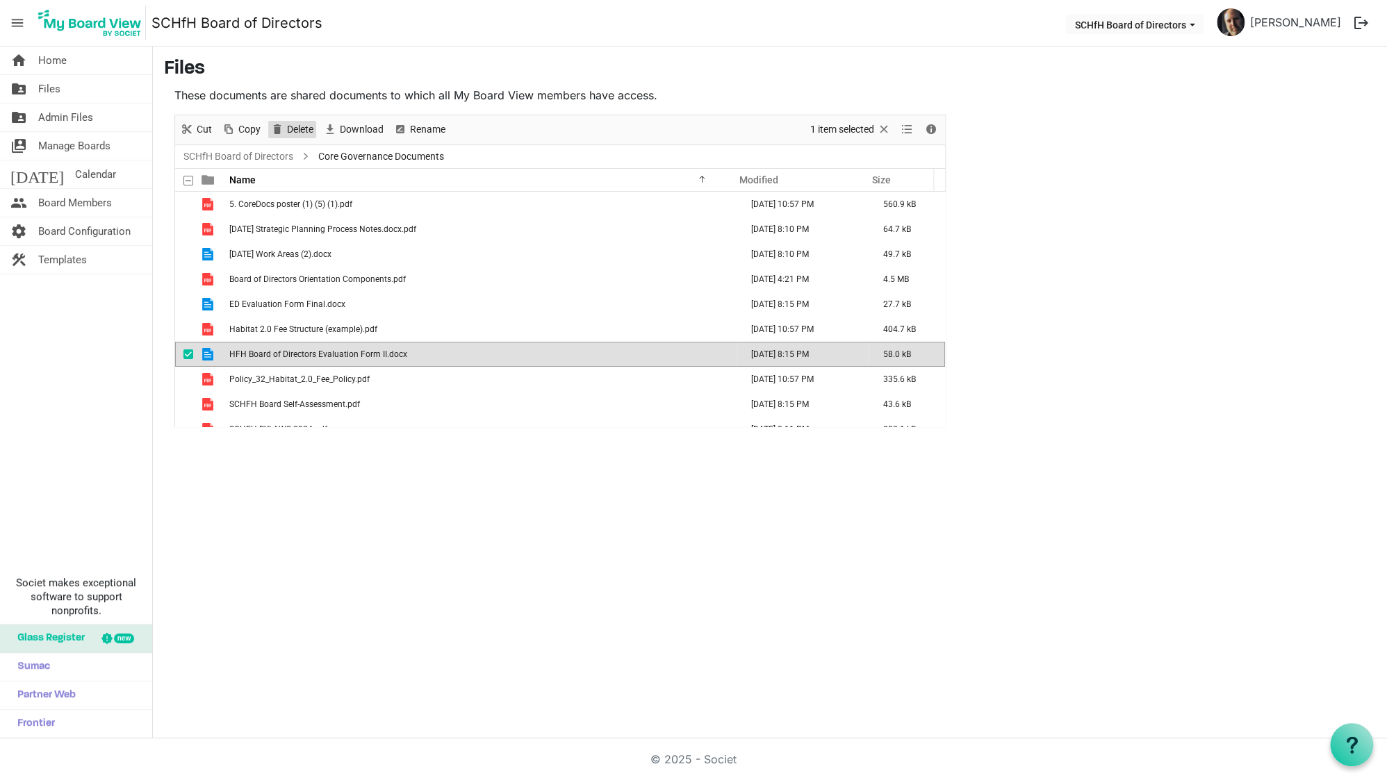
click at [293, 128] on span "Delete" at bounding box center [300, 129] width 29 height 17
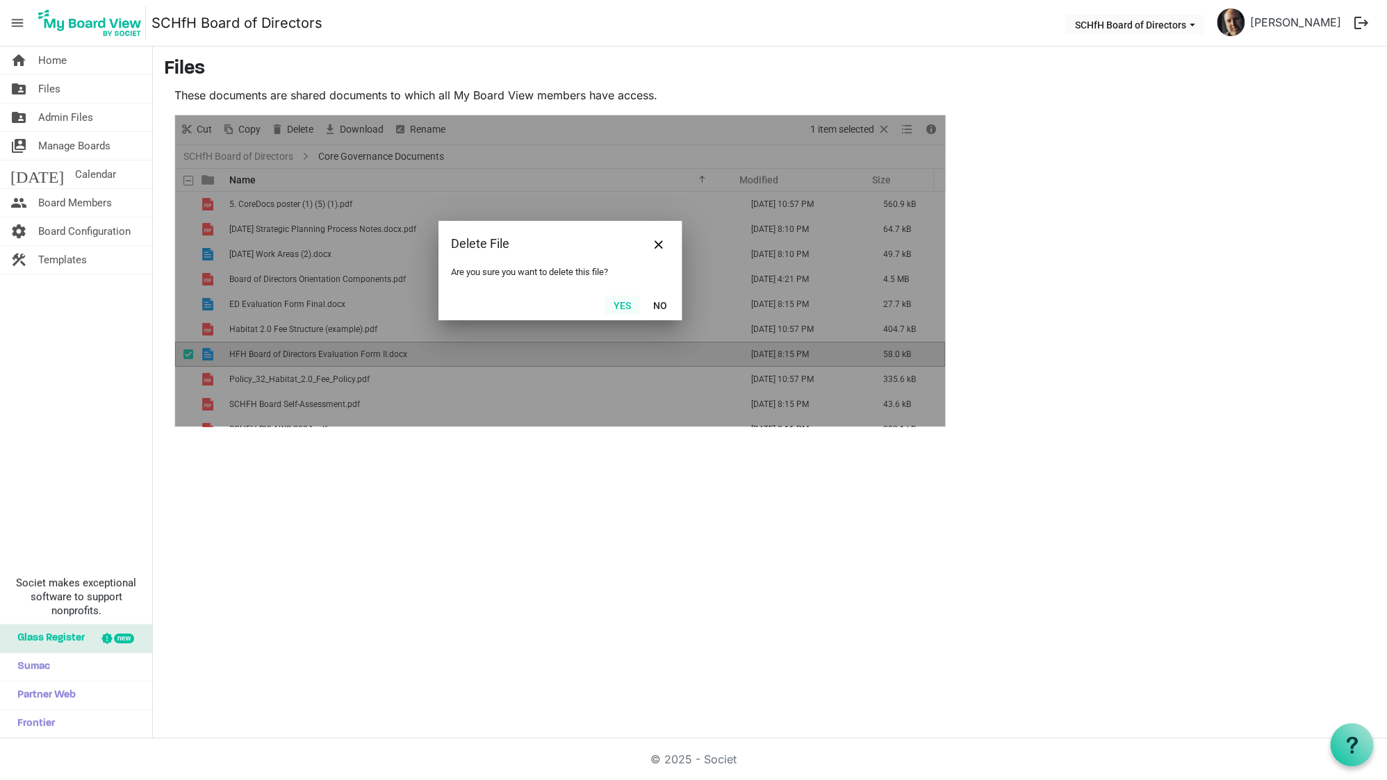
click at [626, 309] on button "Yes" at bounding box center [622, 304] width 35 height 19
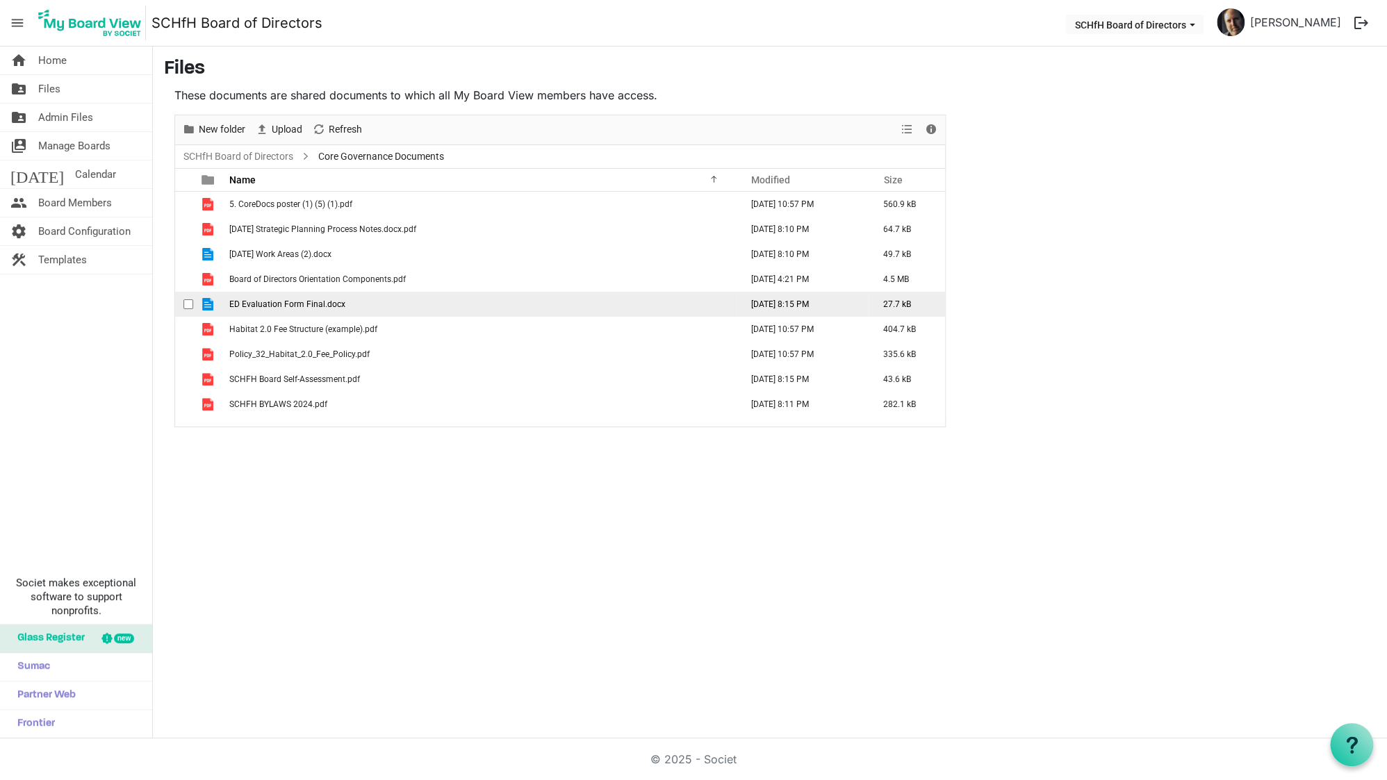
click at [186, 304] on span "checkbox" at bounding box center [188, 305] width 10 height 10
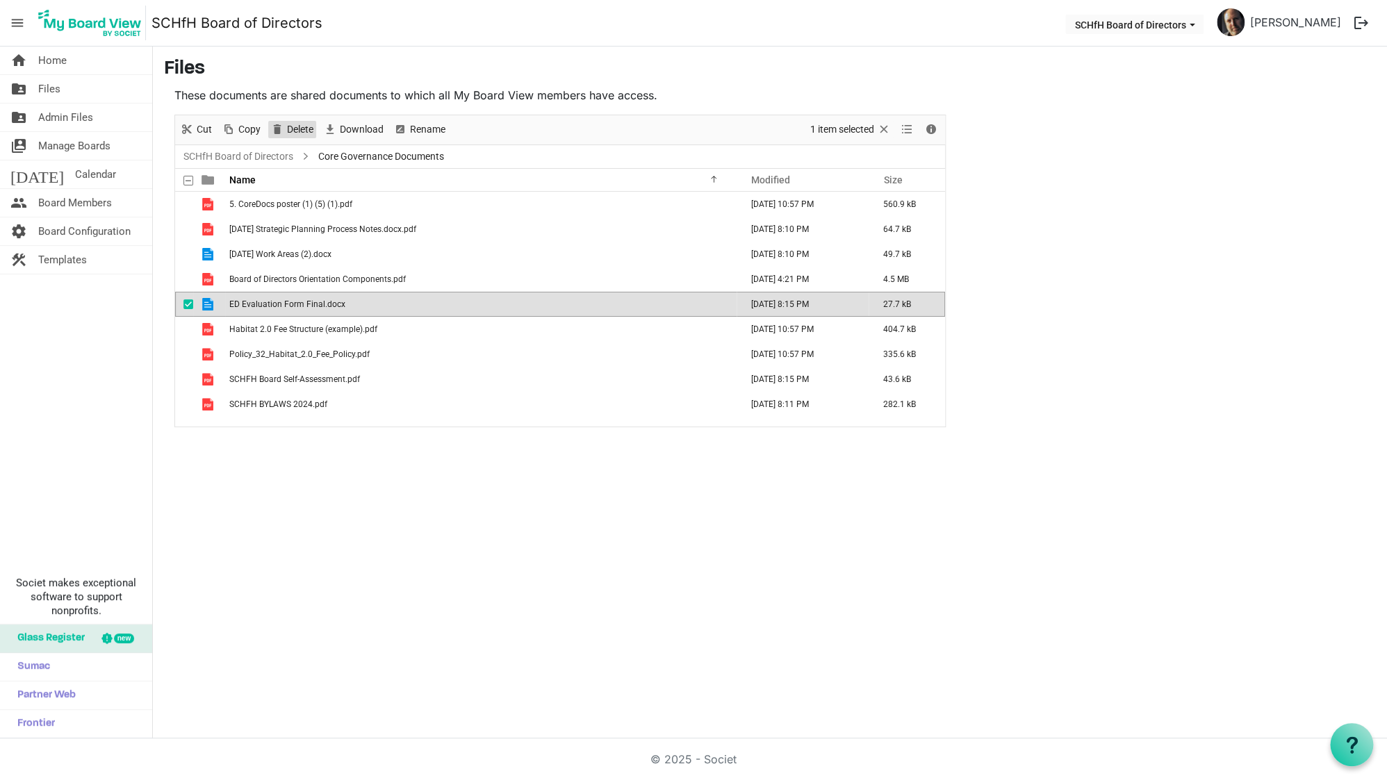
click at [297, 129] on span "Delete" at bounding box center [300, 129] width 29 height 17
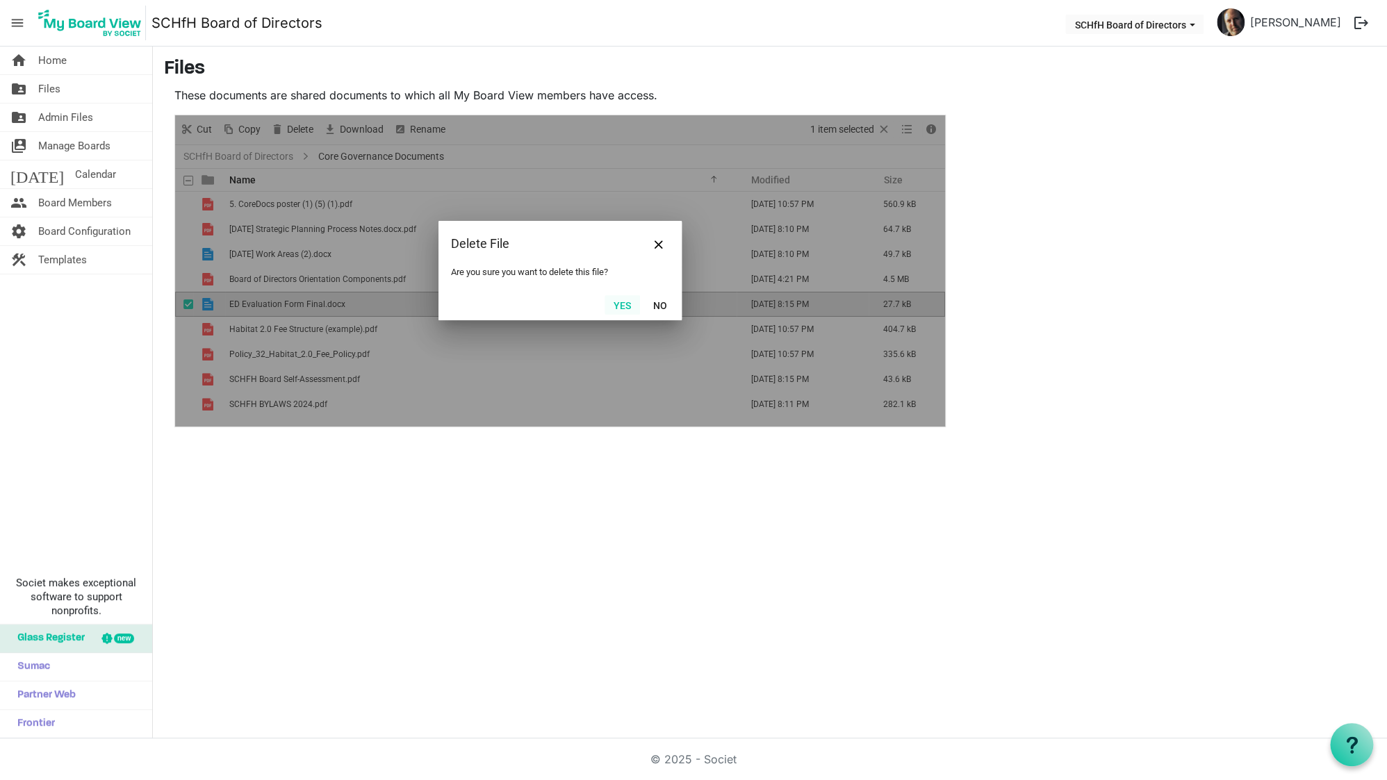
click at [625, 309] on button "Yes" at bounding box center [622, 304] width 35 height 19
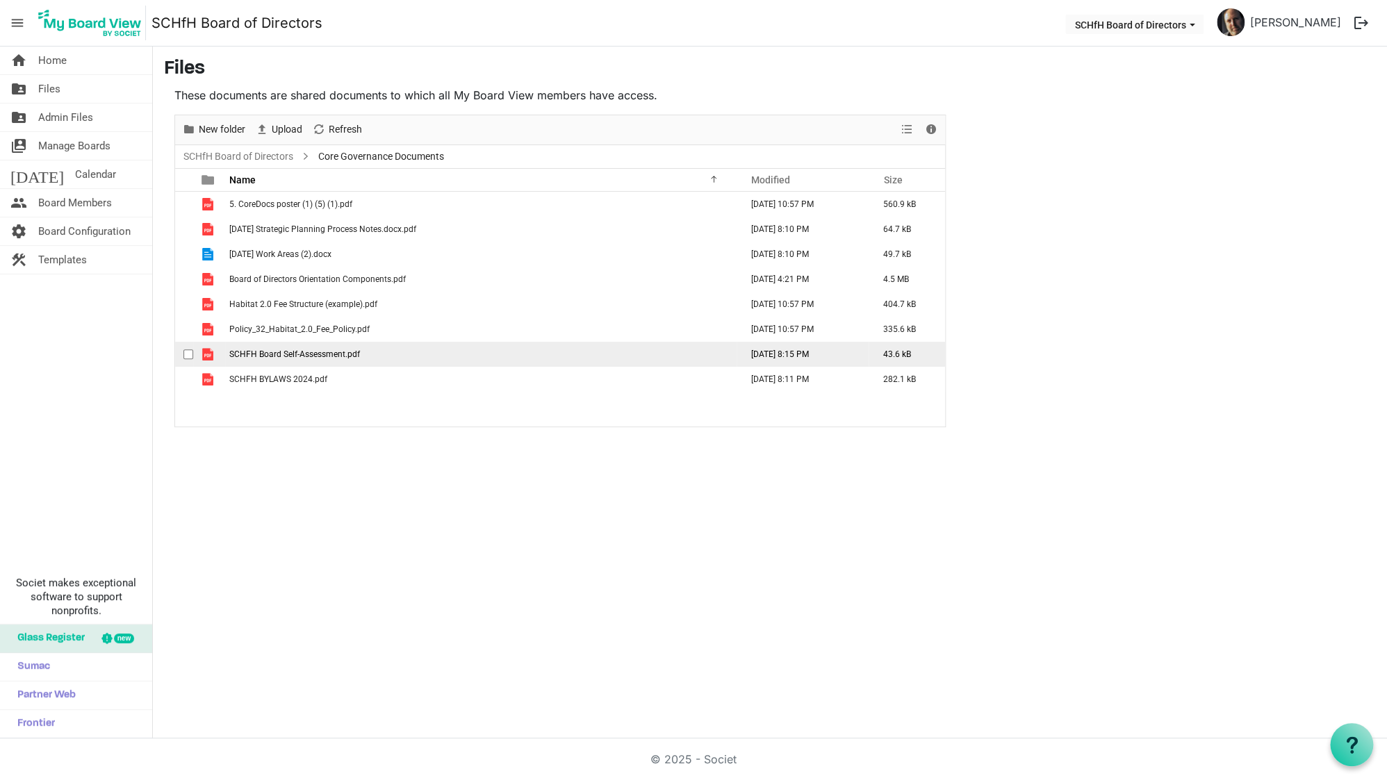
click at [191, 355] on span "checkbox" at bounding box center [188, 355] width 10 height 10
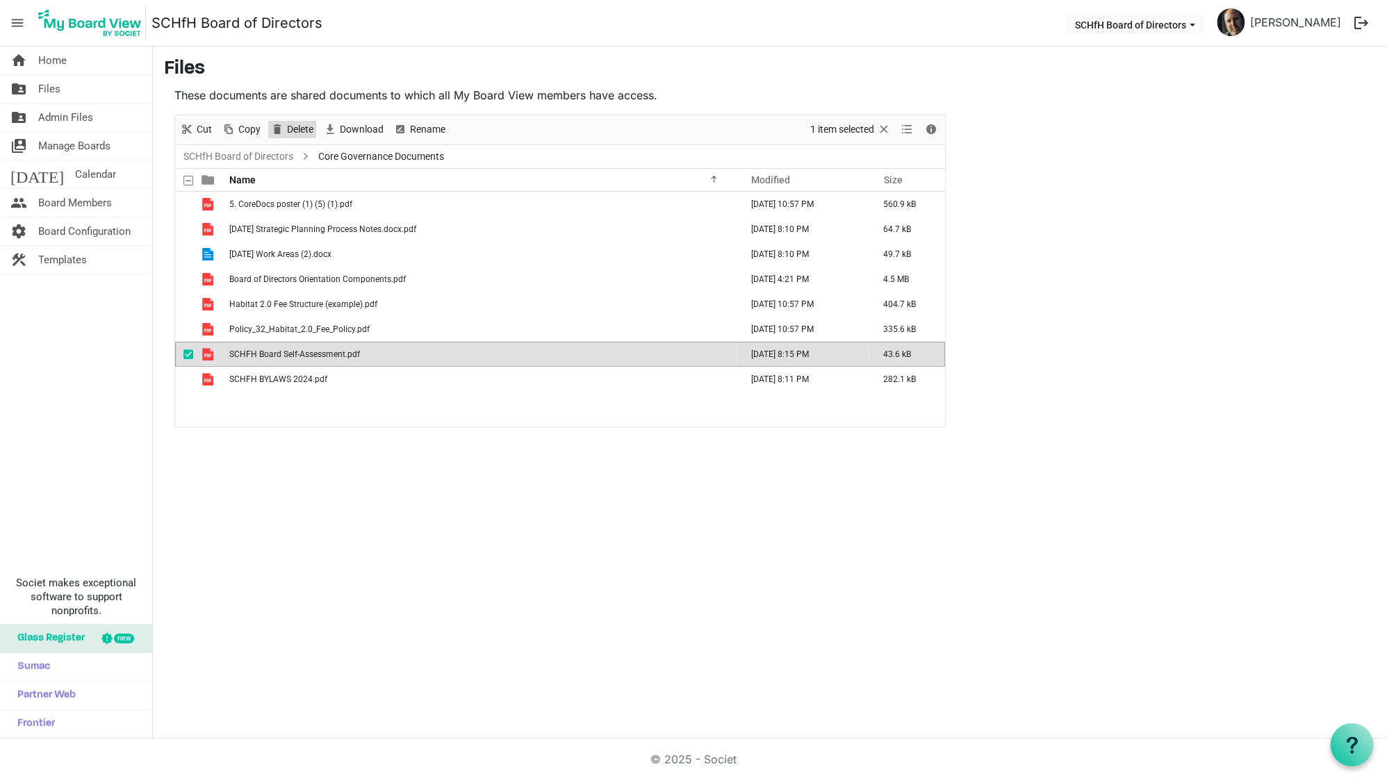
click at [294, 129] on span "Delete" at bounding box center [300, 129] width 29 height 17
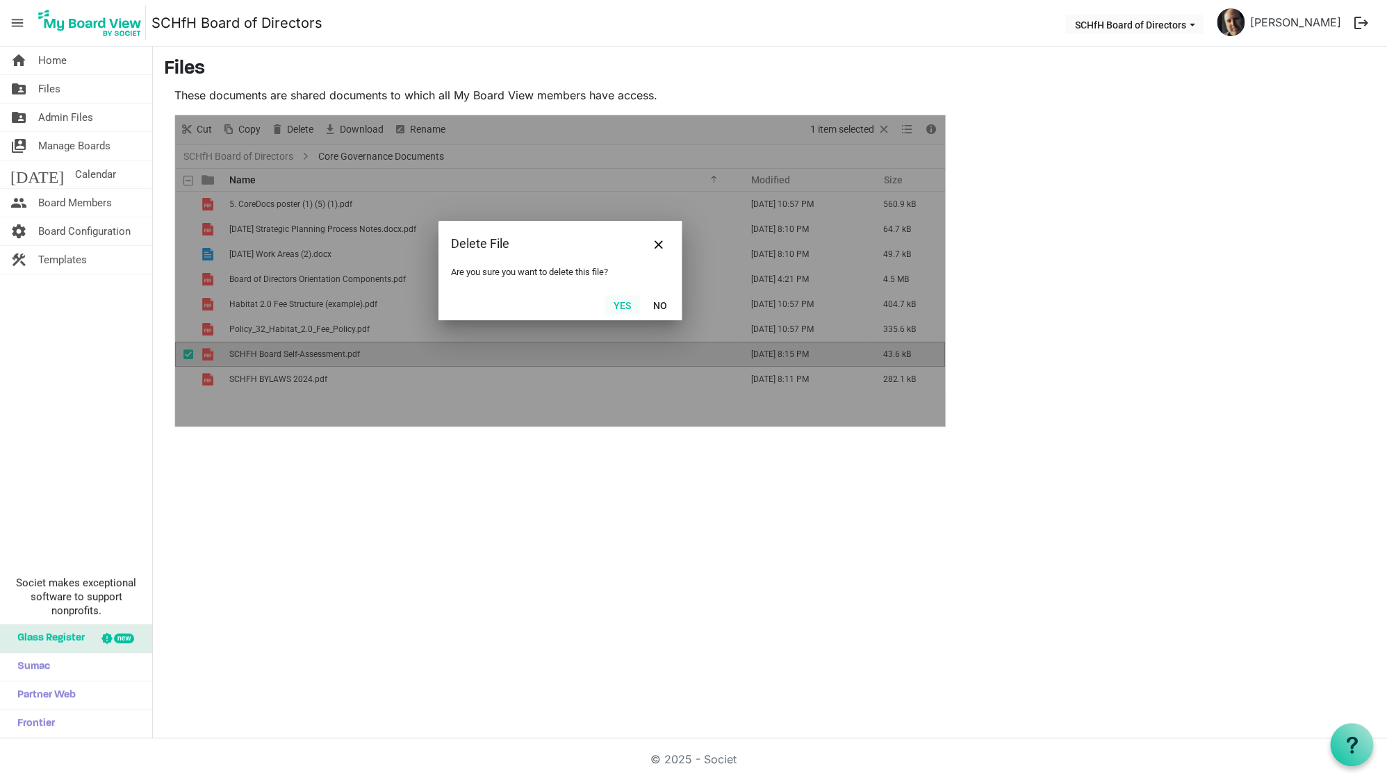
click at [635, 307] on button "Yes" at bounding box center [622, 304] width 35 height 19
